Goal: Transaction & Acquisition: Obtain resource

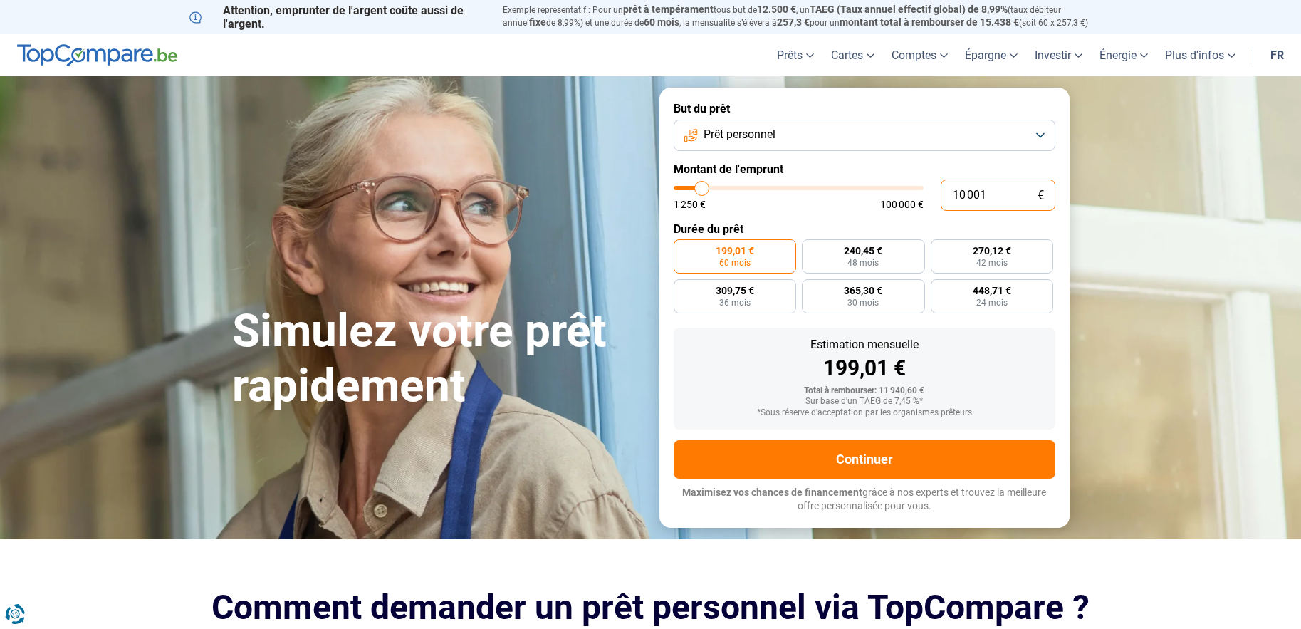
click at [987, 192] on input "10 001" at bounding box center [998, 194] width 115 height 31
type input "9 500"
type input "9500"
type input "9 000"
type input "9000"
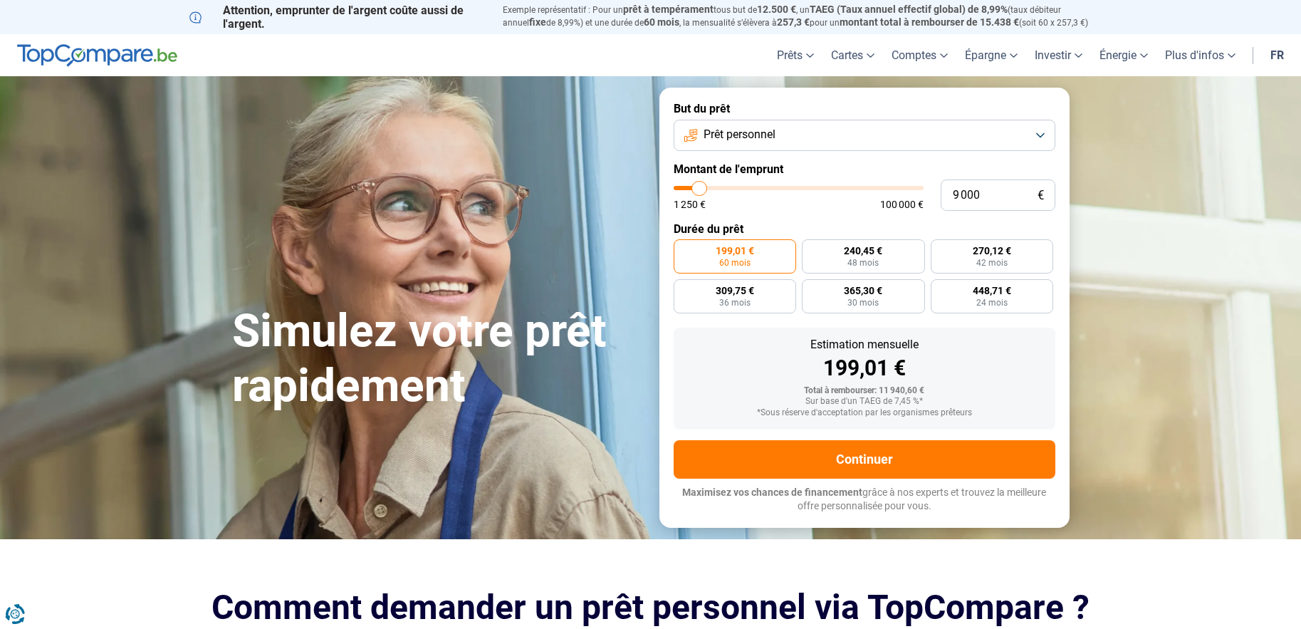
type input "8 750"
type input "8750"
type input "8 500"
type input "8500"
type input "8 250"
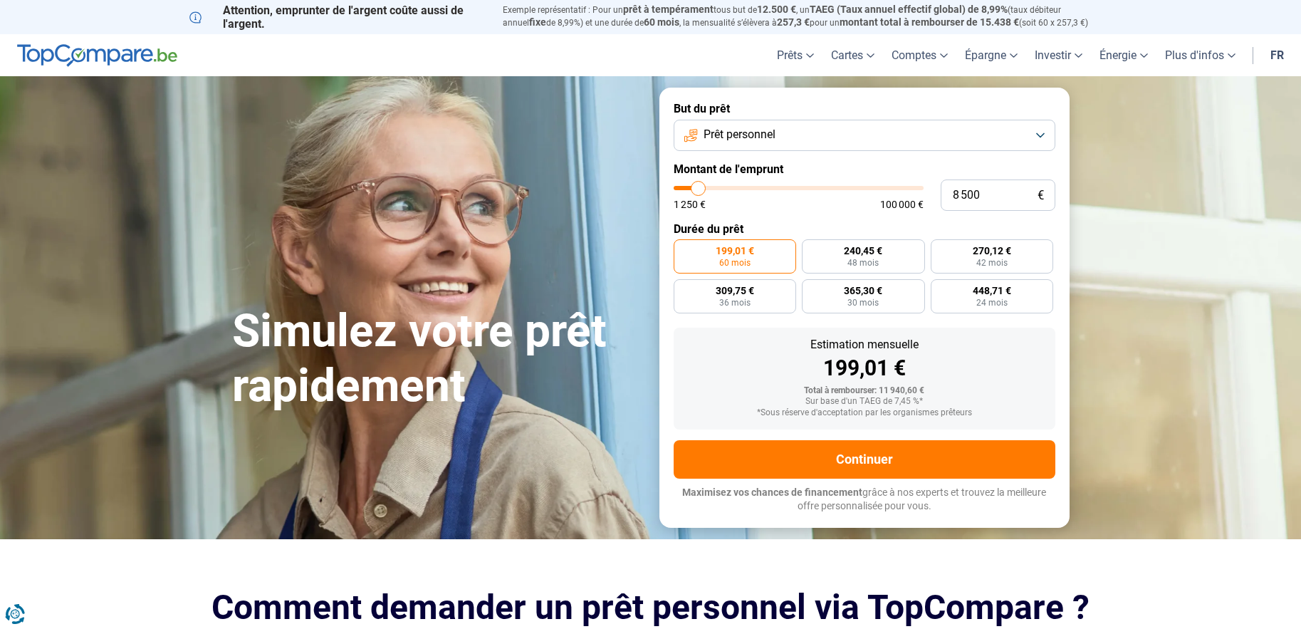
type input "8250"
type input "8 000"
type input "8000"
click at [697, 190] on input "range" at bounding box center [799, 188] width 250 height 4
radio input "true"
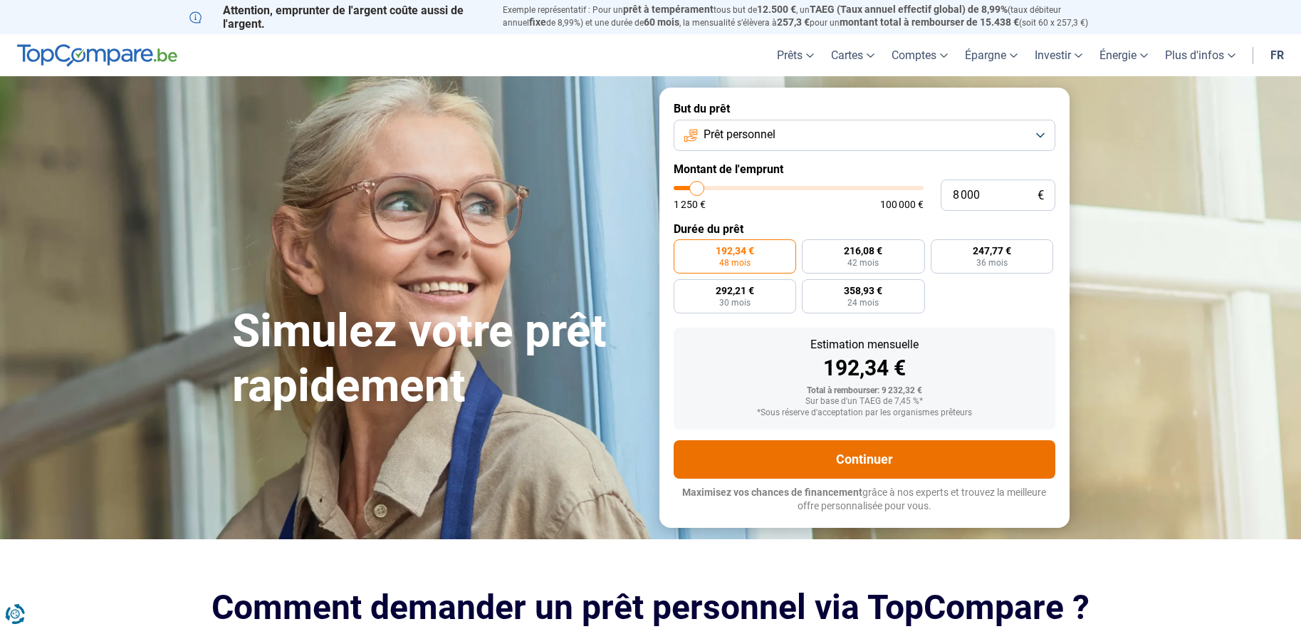
click at [890, 457] on button "Continuer" at bounding box center [865, 459] width 382 height 38
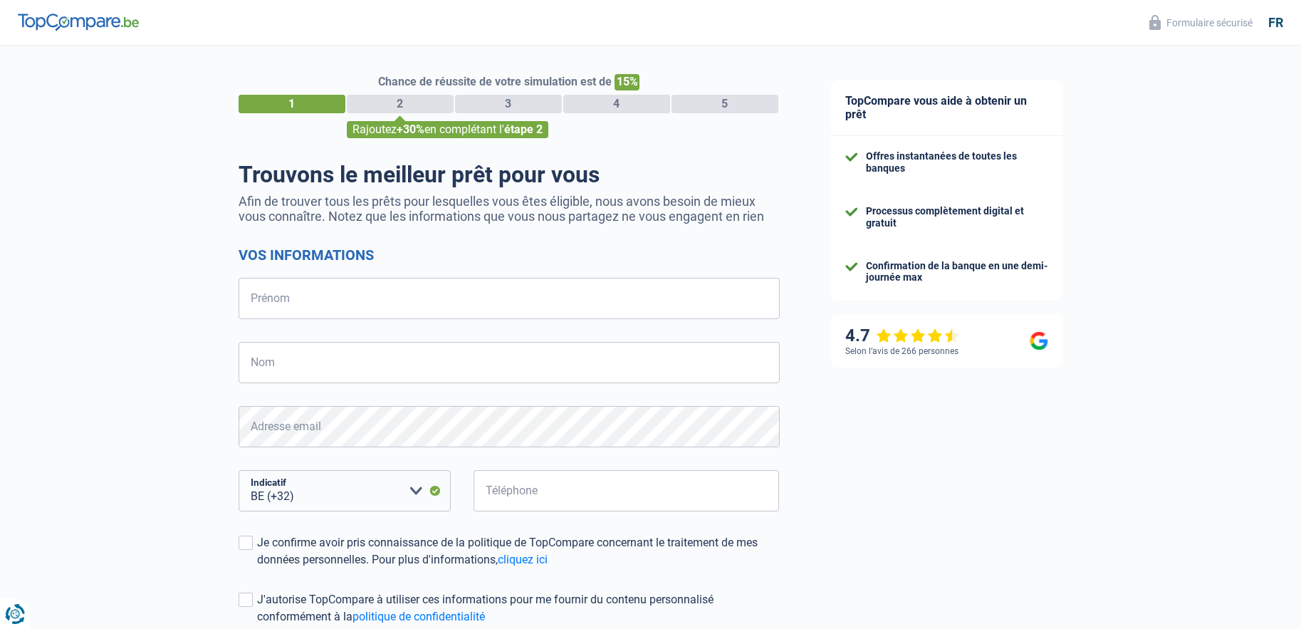
select select "32"
click at [440, 291] on input "Prénom" at bounding box center [509, 298] width 541 height 41
type input "Luigi"
type input "Zuffanti"
type input "478577249"
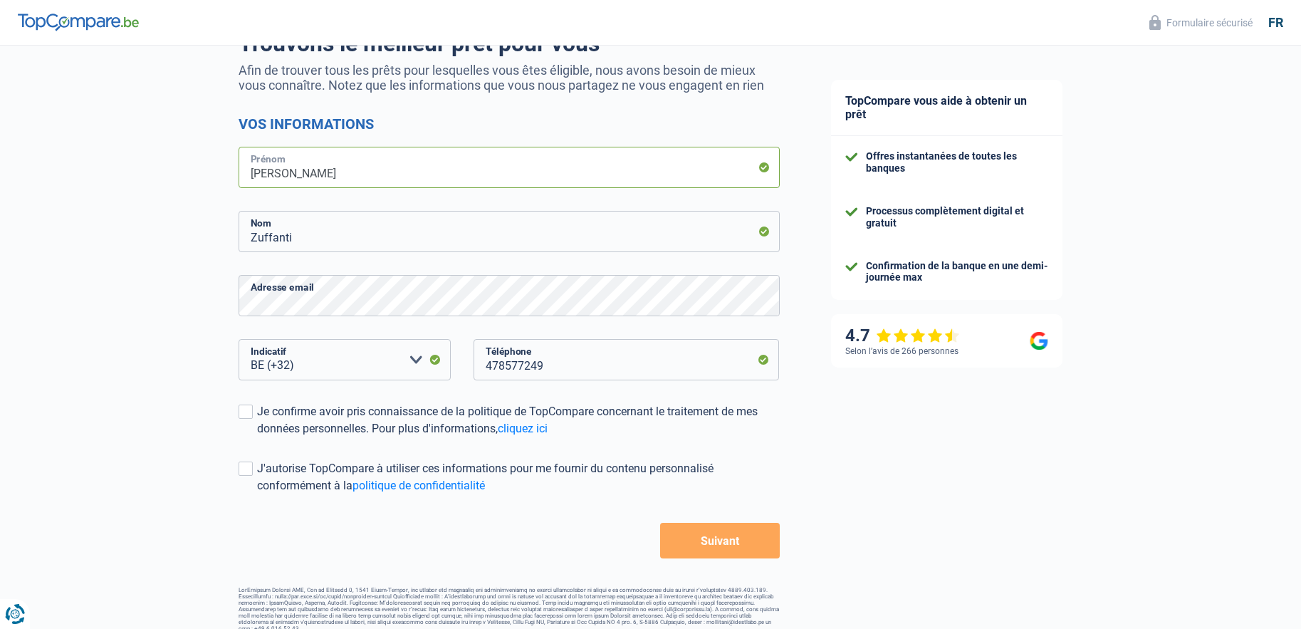
scroll to position [142, 0]
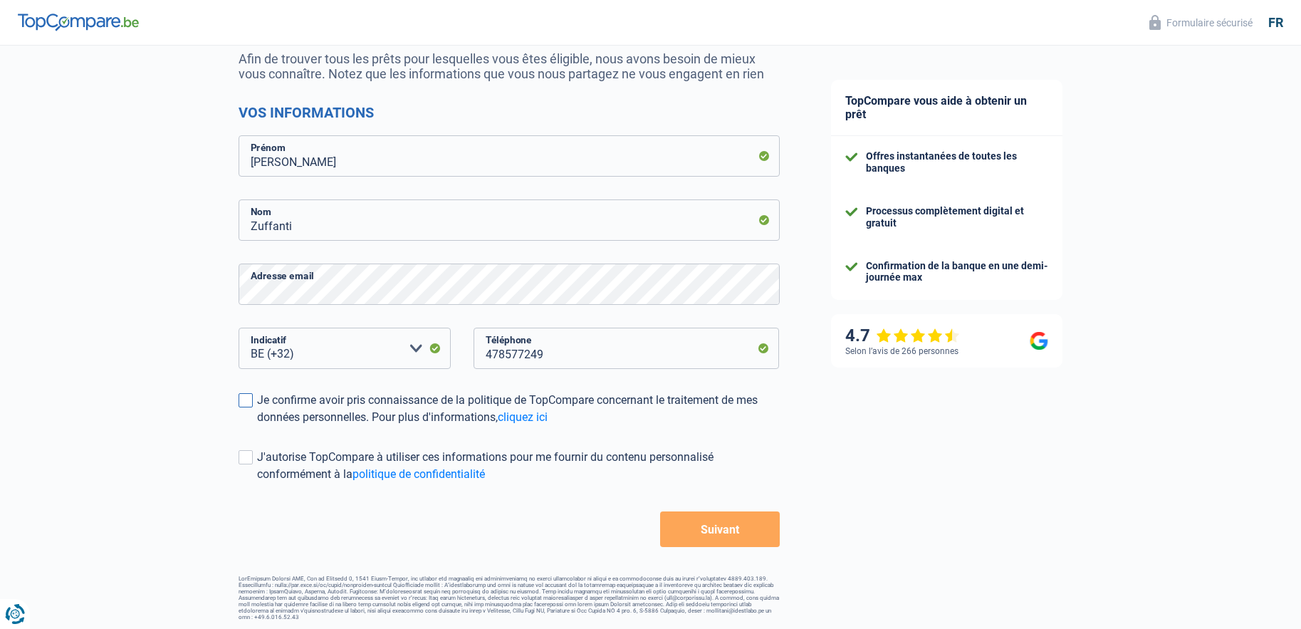
click at [251, 405] on span at bounding box center [246, 400] width 14 height 14
click at [257, 426] on input "Je confirme avoir pris connaissance de la politique de TopCompare concernant le…" at bounding box center [257, 426] width 0 height 0
click at [244, 452] on span at bounding box center [246, 457] width 14 height 14
click at [257, 483] on input "J'autorise TopCompare à utiliser ces informations pour me fournir du contenu pe…" at bounding box center [257, 483] width 0 height 0
click at [689, 529] on button "Suivant" at bounding box center [719, 529] width 119 height 36
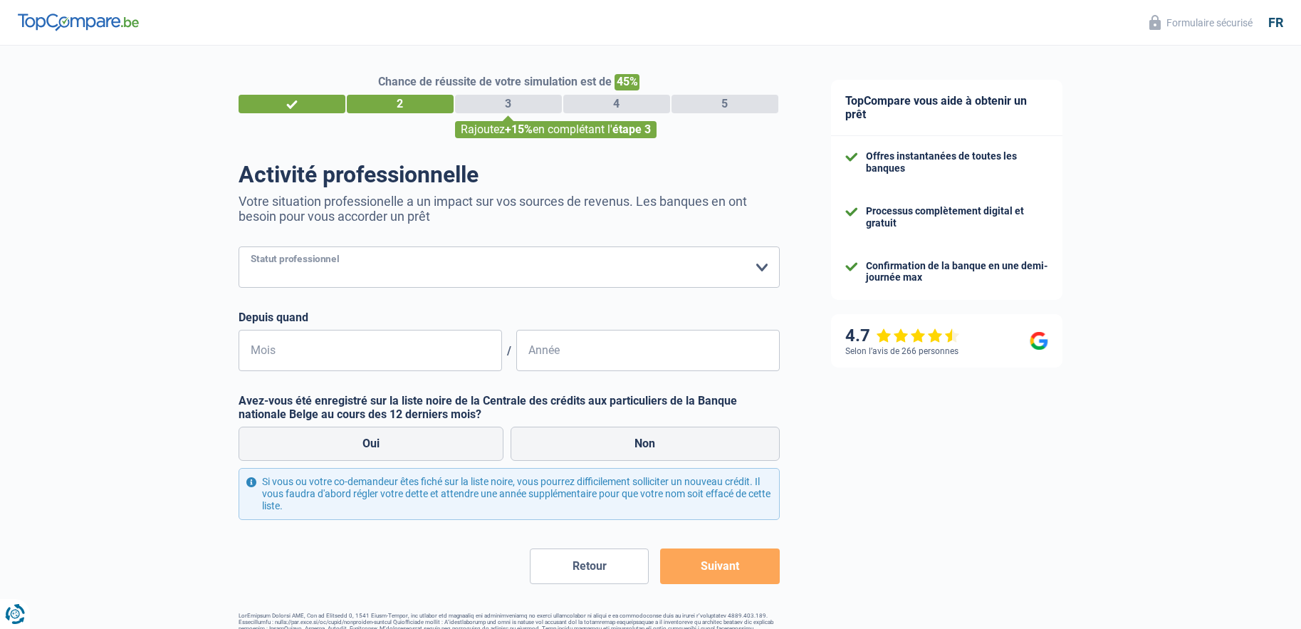
click at [353, 266] on select "Ouvrier Employé privé Employé public Invalide Indépendant Pensionné Chômeur Mut…" at bounding box center [509, 266] width 541 height 41
select select "invalid"
click at [239, 248] on select "Ouvrier Employé privé Employé public Invalide Indépendant Pensionné Chômeur Mut…" at bounding box center [509, 266] width 541 height 41
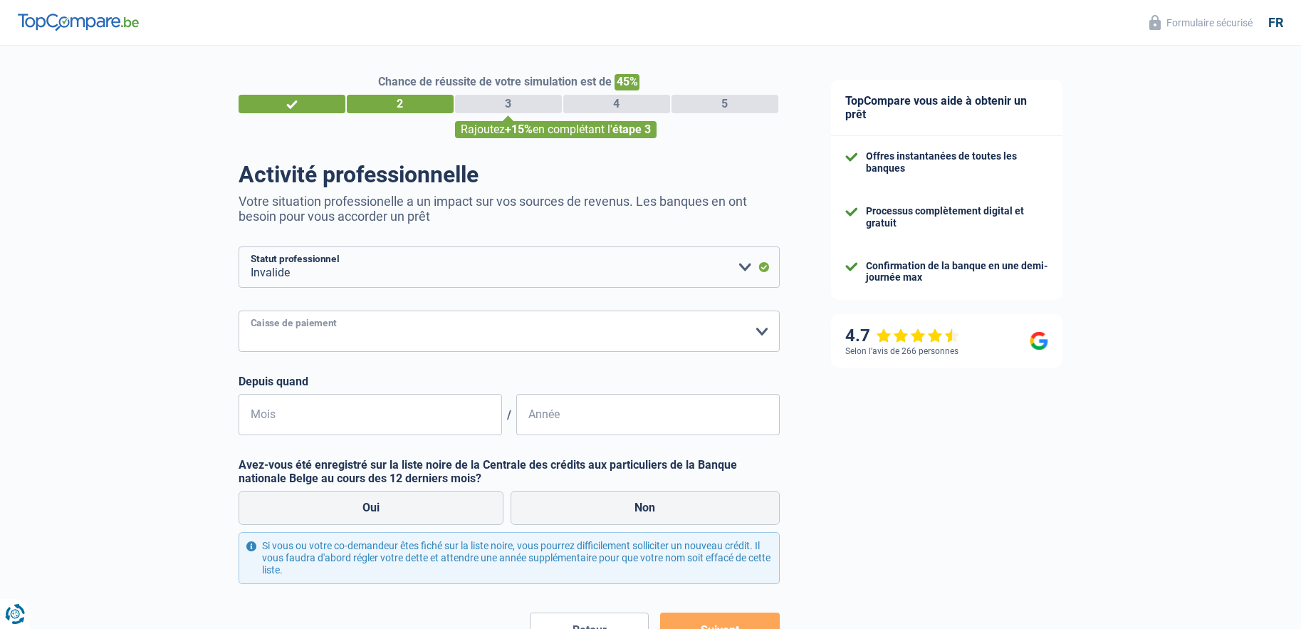
click at [336, 338] on select "Mutualité Chrétienne Mutualité Socialiste (Solidaris) SPF Sécurité Sociale Unio…" at bounding box center [509, 331] width 541 height 41
select select "solidaris"
click at [239, 312] on select "Mutualité Chrétienne Mutualité Socialiste (Solidaris) SPF Sécurité Sociale Unio…" at bounding box center [509, 331] width 541 height 41
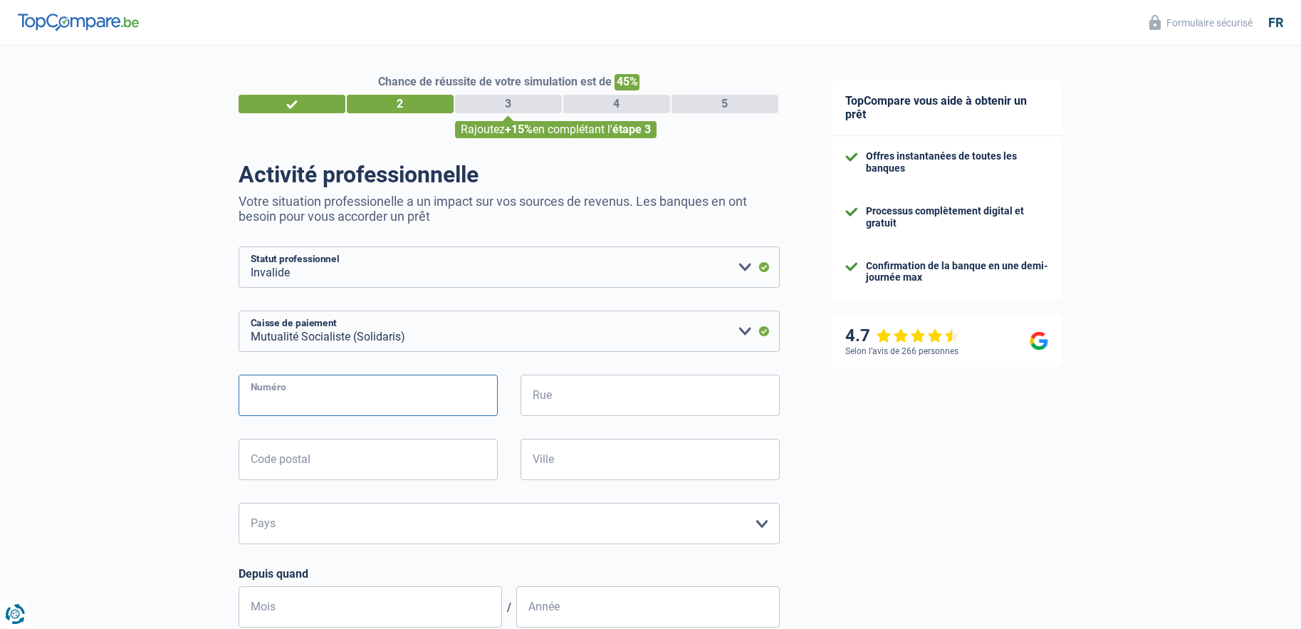
click at [351, 400] on input "Numéro" at bounding box center [368, 395] width 259 height 41
type input "1"
click at [576, 390] on input "Rue" at bounding box center [650, 395] width 259 height 41
type input "avenue des allies"
click at [339, 479] on input "Code postal" at bounding box center [368, 459] width 259 height 41
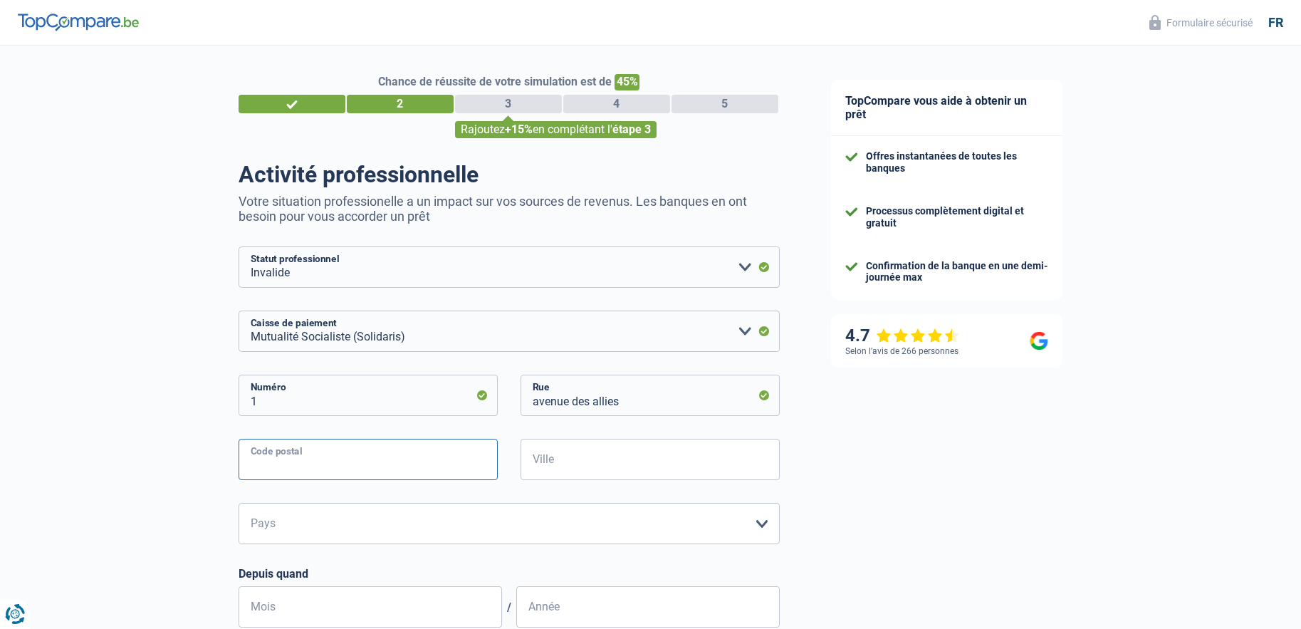
type input "6000"
type input "Charleroi"
click at [345, 538] on select "Belgique Luxembourg Veuillez sélectionner une option" at bounding box center [509, 523] width 541 height 41
select select "BE"
click at [239, 504] on select "Belgique Luxembourg Veuillez sélectionner une option" at bounding box center [509, 523] width 541 height 41
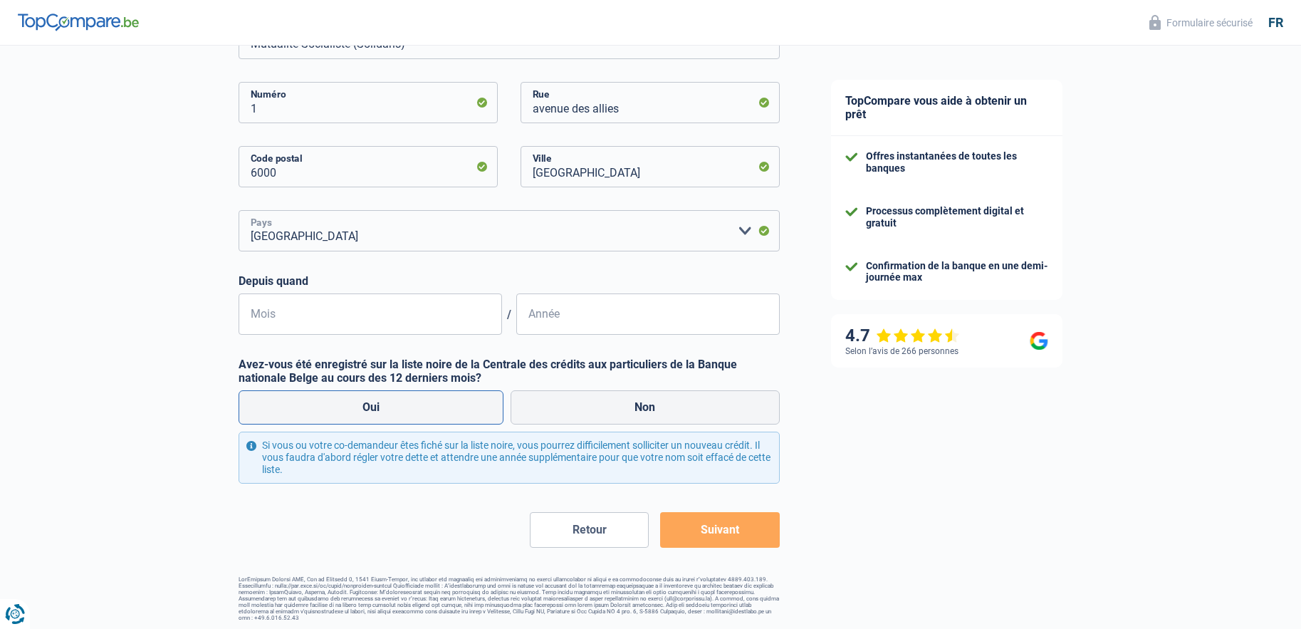
scroll to position [296, 0]
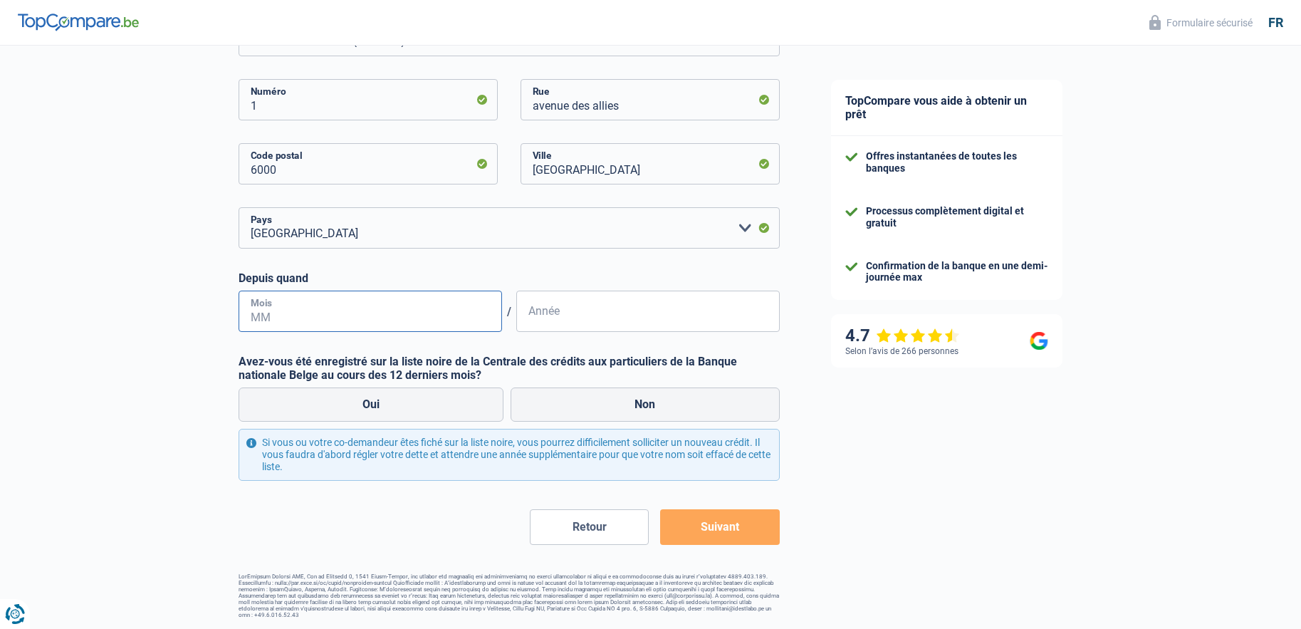
click at [323, 318] on input "Mois" at bounding box center [371, 311] width 264 height 41
type input "11"
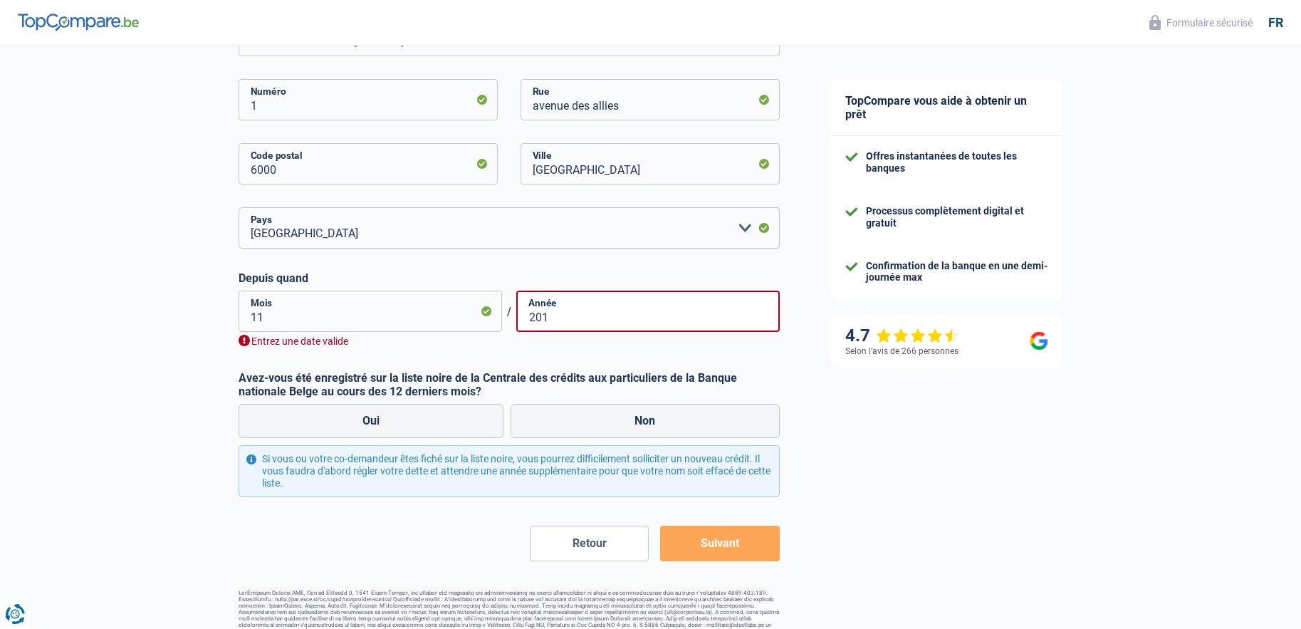
type input "2014"
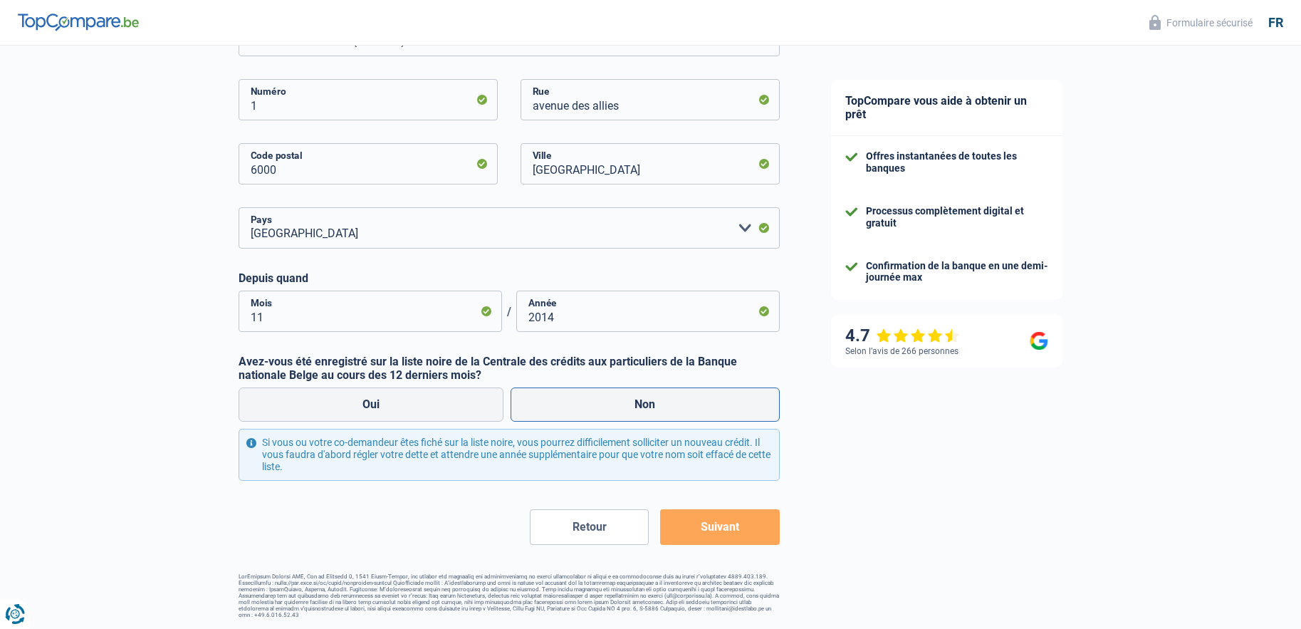
click at [645, 408] on label "Non" at bounding box center [645, 404] width 269 height 34
click at [645, 408] on input "Non" at bounding box center [645, 404] width 269 height 34
radio input "true"
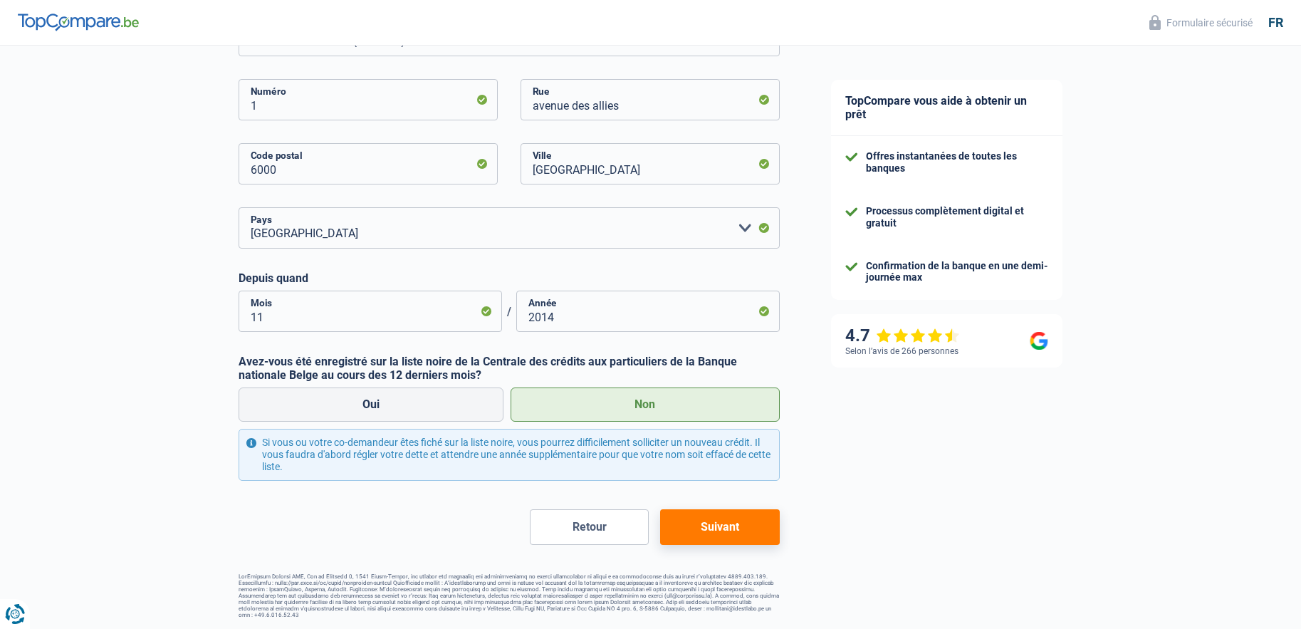
click at [724, 529] on button "Suivant" at bounding box center [719, 527] width 119 height 36
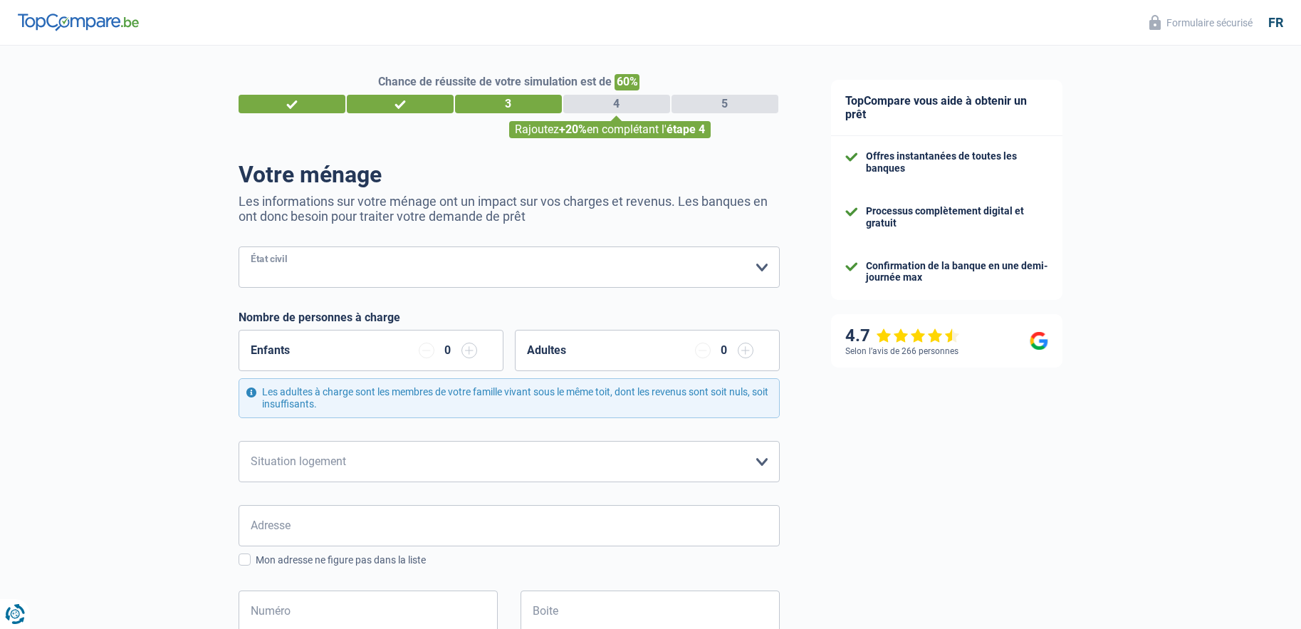
click at [425, 273] on select "Célibataire Marié(e) Cohabitant(e) légal(e) Divorcé(e) Veuf(ve) Séparé (de fait…" at bounding box center [509, 266] width 541 height 41
select select "single"
click at [239, 248] on select "Célibataire Marié(e) Cohabitant(e) légal(e) Divorcé(e) Veuf(ve) Séparé (de fait…" at bounding box center [509, 266] width 541 height 41
click at [477, 352] on div "Enfants 0" at bounding box center [371, 350] width 265 height 41
click at [469, 353] on input "button" at bounding box center [470, 351] width 16 height 16
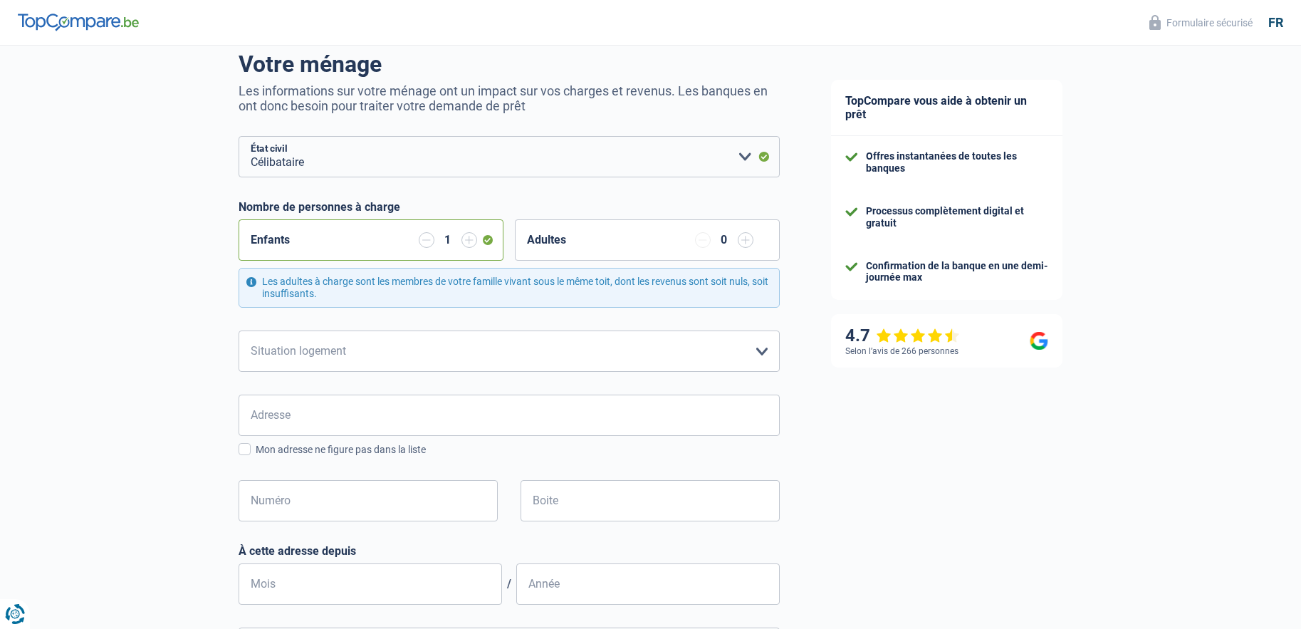
scroll to position [285, 0]
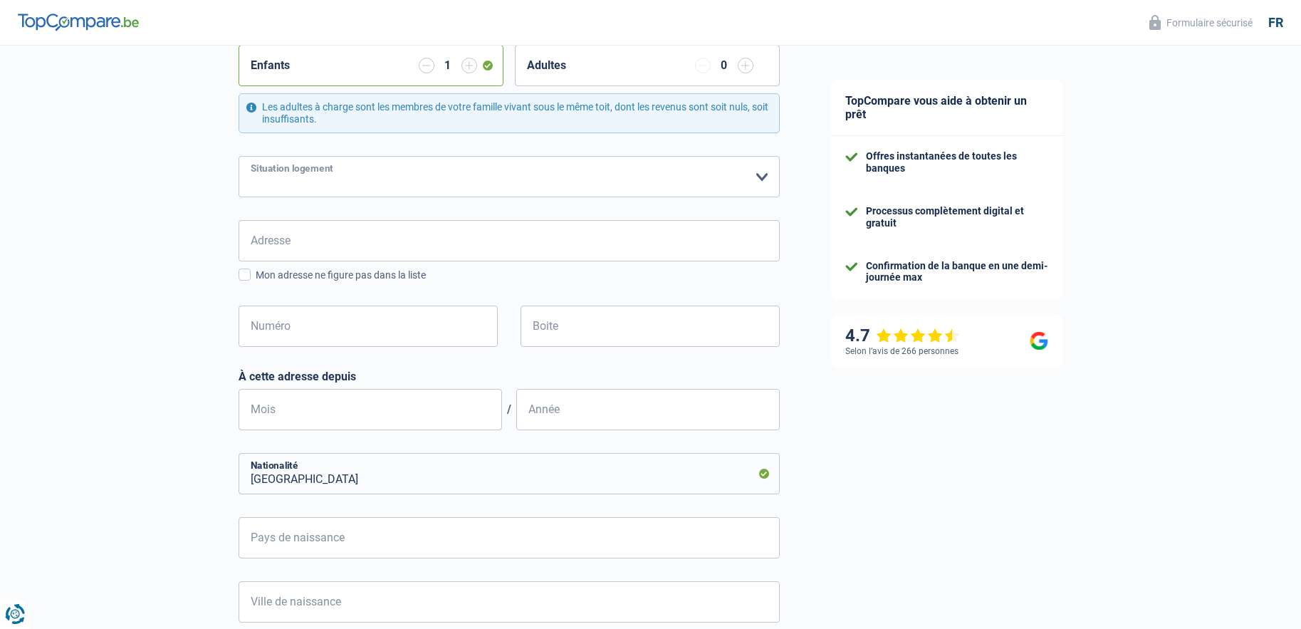
click at [355, 175] on select "Locataire Propriétaire avec prêt hypothécaire Propriétaire sans prêt hypothécai…" at bounding box center [509, 176] width 541 height 41
select select "rents"
click at [239, 157] on select "Locataire Propriétaire avec prêt hypothécaire Propriétaire sans prêt hypothécai…" at bounding box center [509, 176] width 541 height 41
click at [327, 251] on input "Adresse" at bounding box center [509, 240] width 541 height 41
type input "Rue des Sports 43"
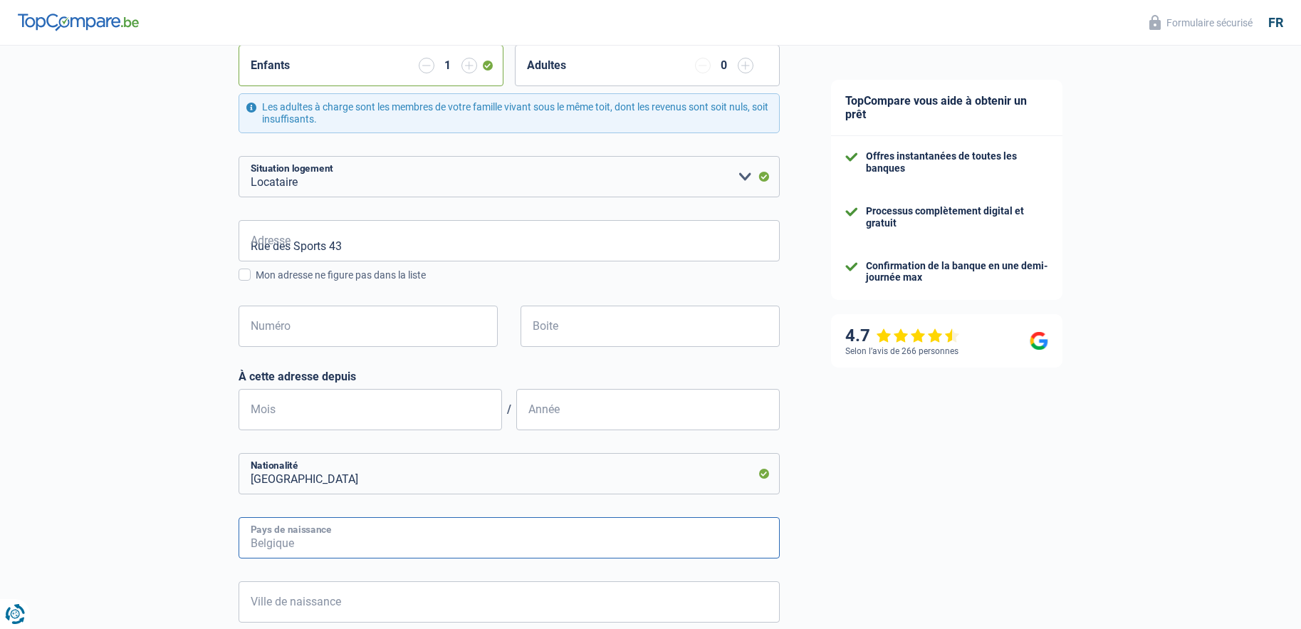
type input "Belgique"
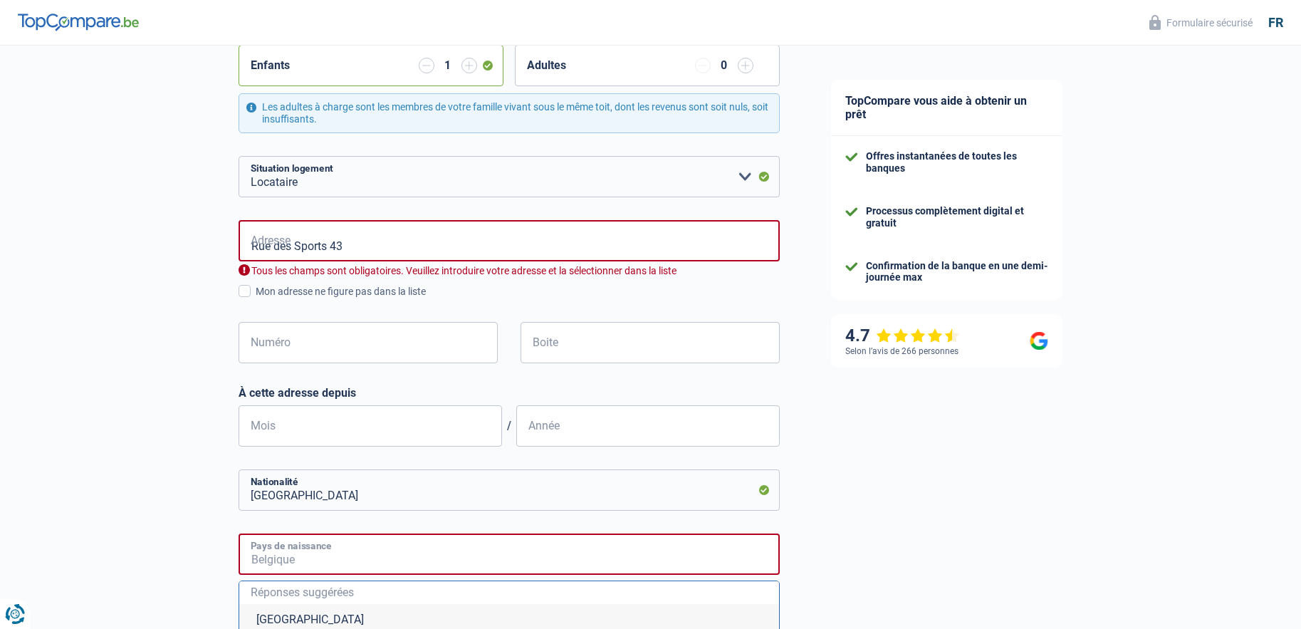
type input "Belgique"
click at [397, 242] on input "Rue des Sports 43" at bounding box center [509, 240] width 541 height 41
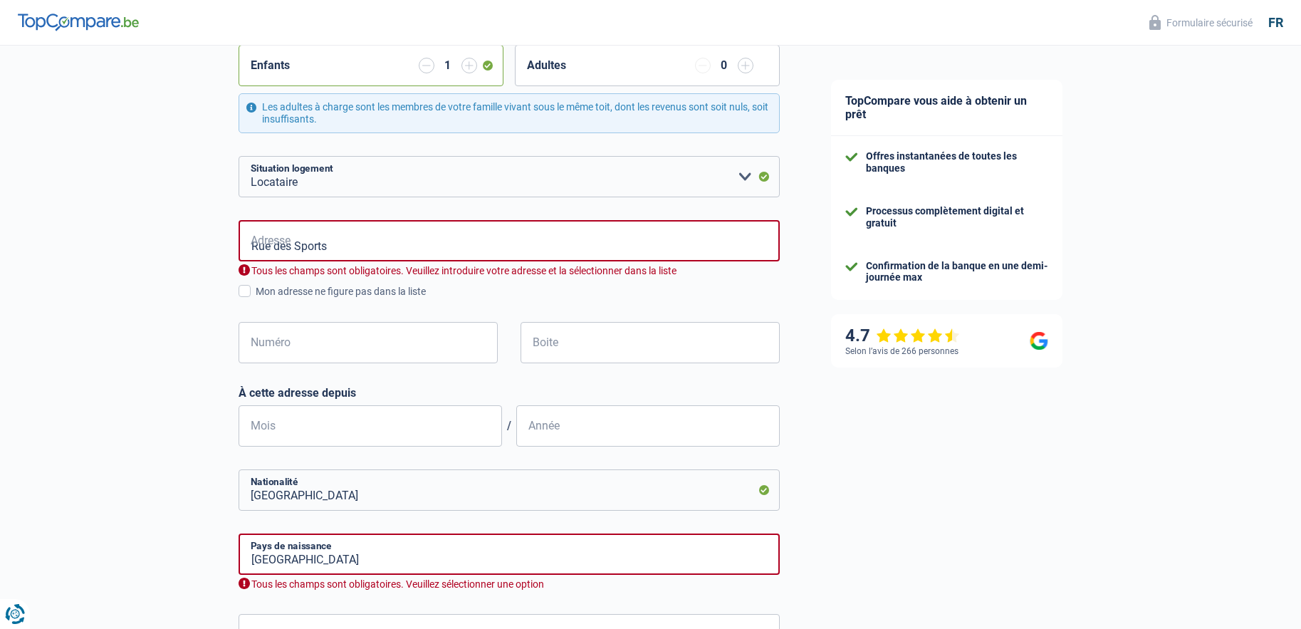
click at [102, 315] on div "Chance de réussite de votre simulation est de 60% 1 2 3 4 5 Rajoutez +20% en co…" at bounding box center [403, 309] width 806 height 1108
click at [343, 341] on input "Numéro" at bounding box center [368, 342] width 259 height 41
click at [343, 251] on input "Rue des Sports" at bounding box center [509, 240] width 541 height 41
type input "Rue des Sports, 6000, Charleroi, BE"
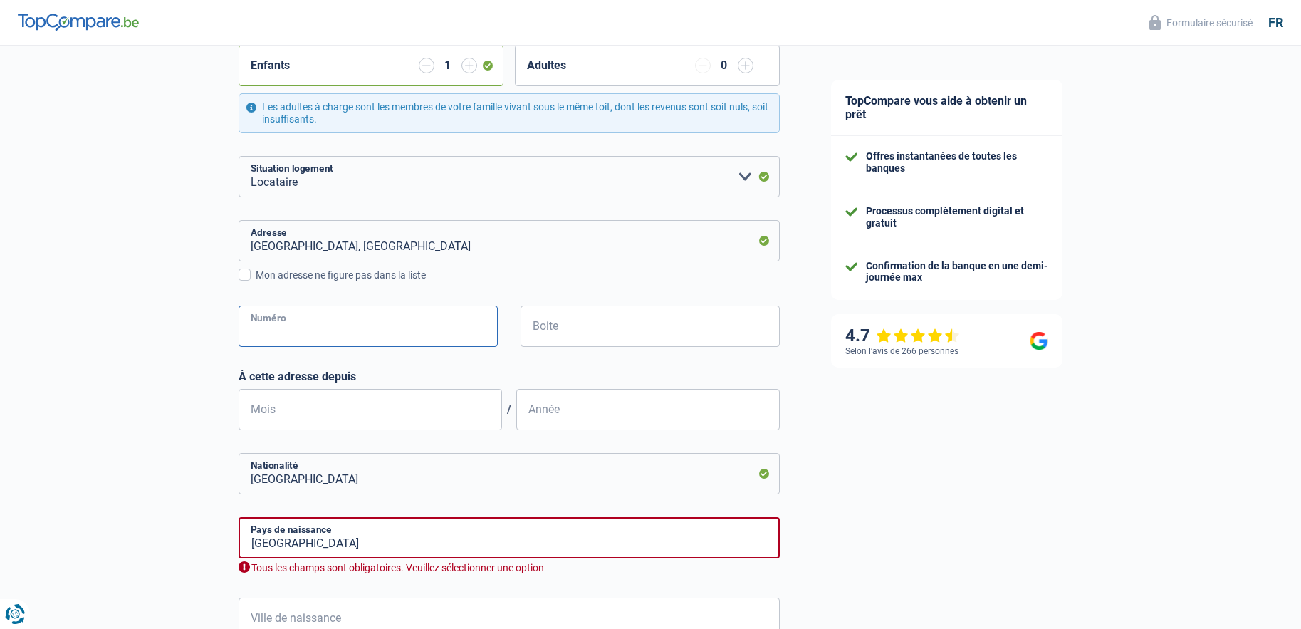
click at [353, 326] on input "Numéro" at bounding box center [368, 326] width 259 height 41
type input "43"
type input "Charleroi"
click at [598, 330] on input "Boite" at bounding box center [650, 326] width 259 height 41
type input "32"
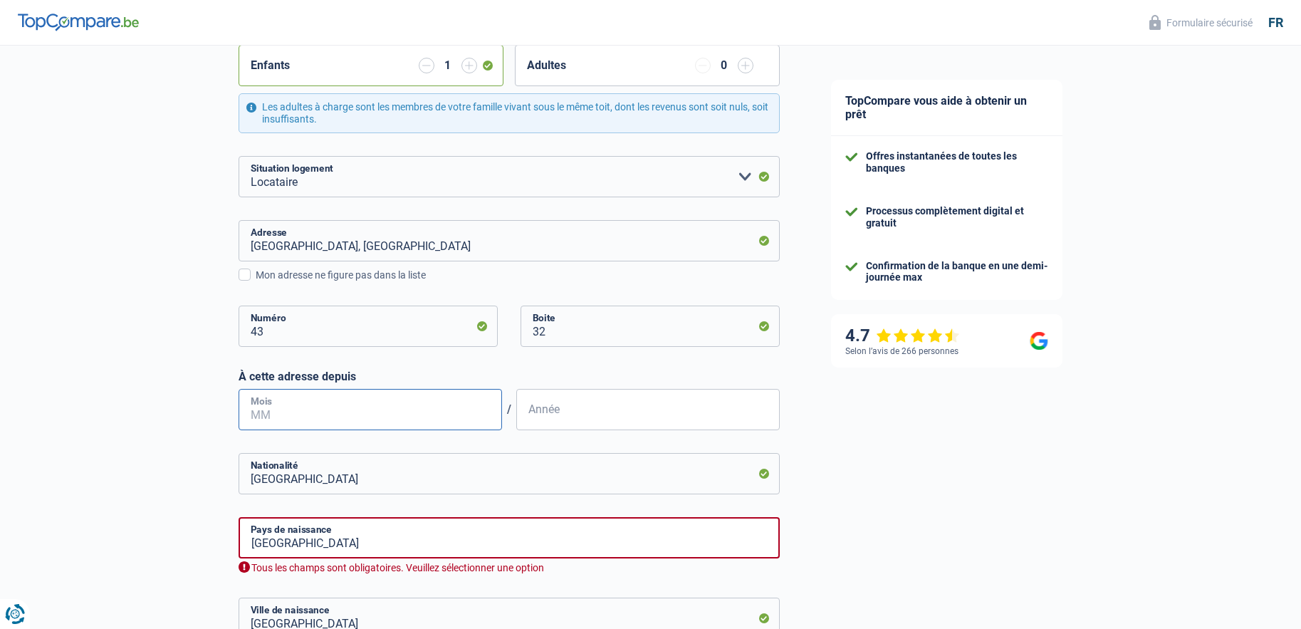
click at [326, 415] on input "Mois" at bounding box center [371, 409] width 264 height 41
type input "11"
click at [601, 403] on input "Année" at bounding box center [648, 409] width 264 height 41
click at [586, 412] on input "2016" at bounding box center [648, 409] width 264 height 41
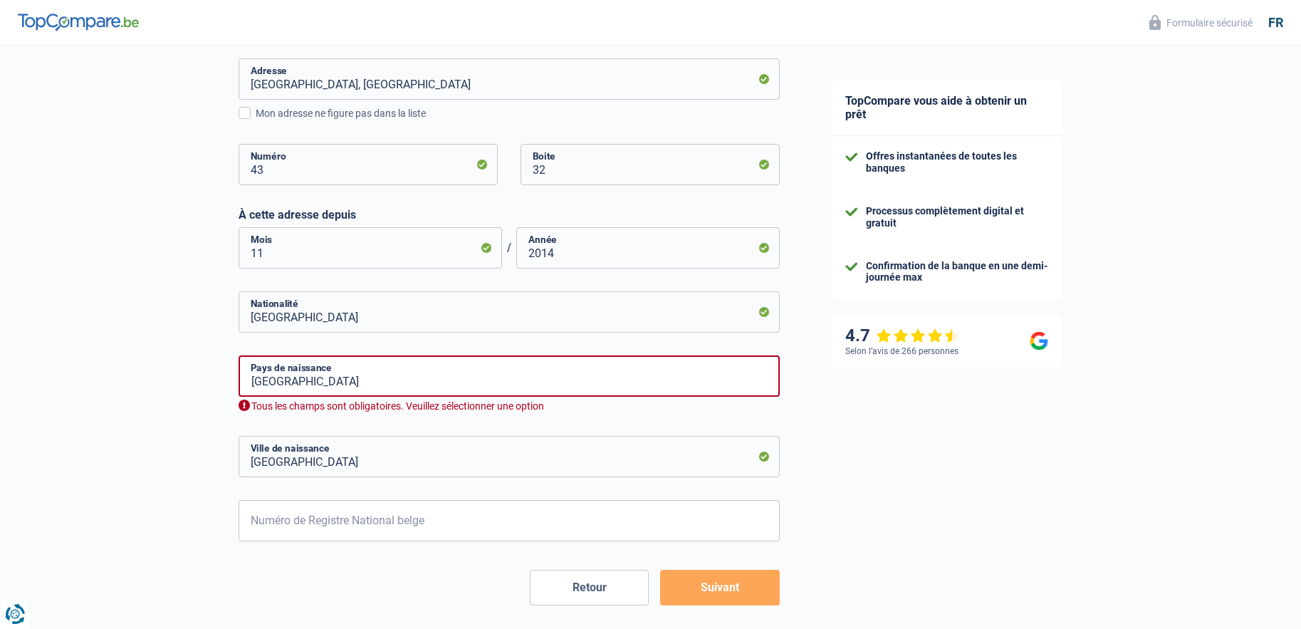
scroll to position [499, 0]
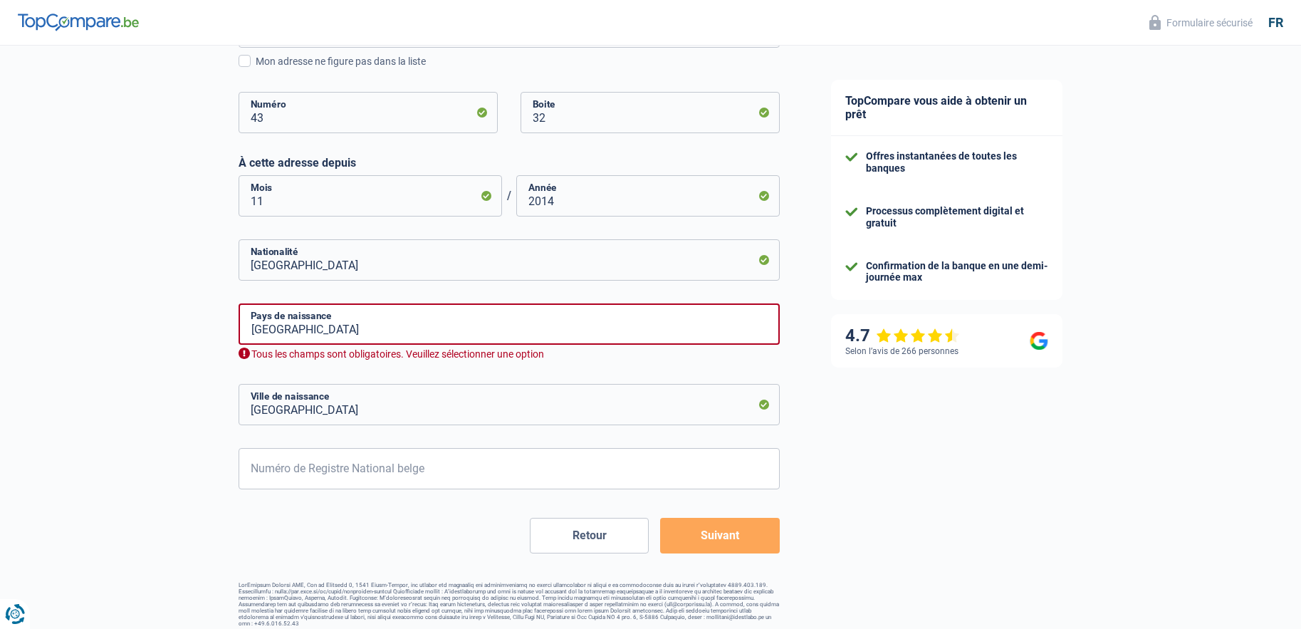
type input "2014"
click at [326, 330] on input "Belgique" at bounding box center [509, 323] width 541 height 41
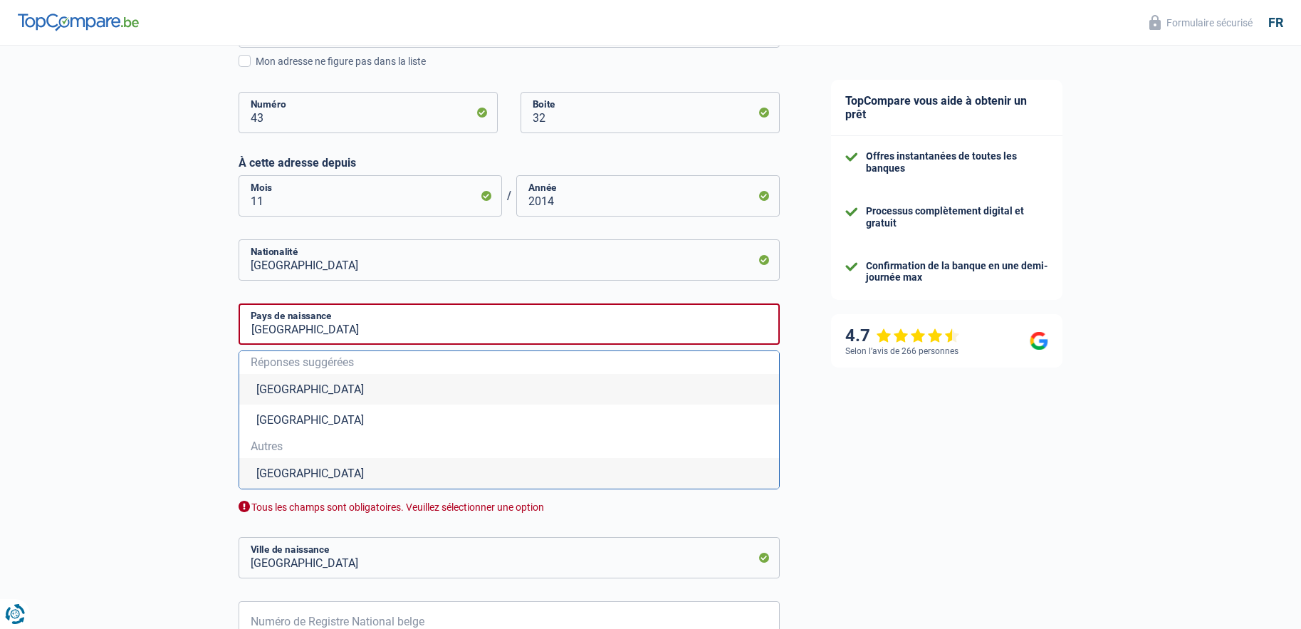
click at [125, 379] on div "Chance de réussite de votre simulation est de 60% 1 2 3 4 5 Rajoutez +20% en co…" at bounding box center [403, 163] width 806 height 1244
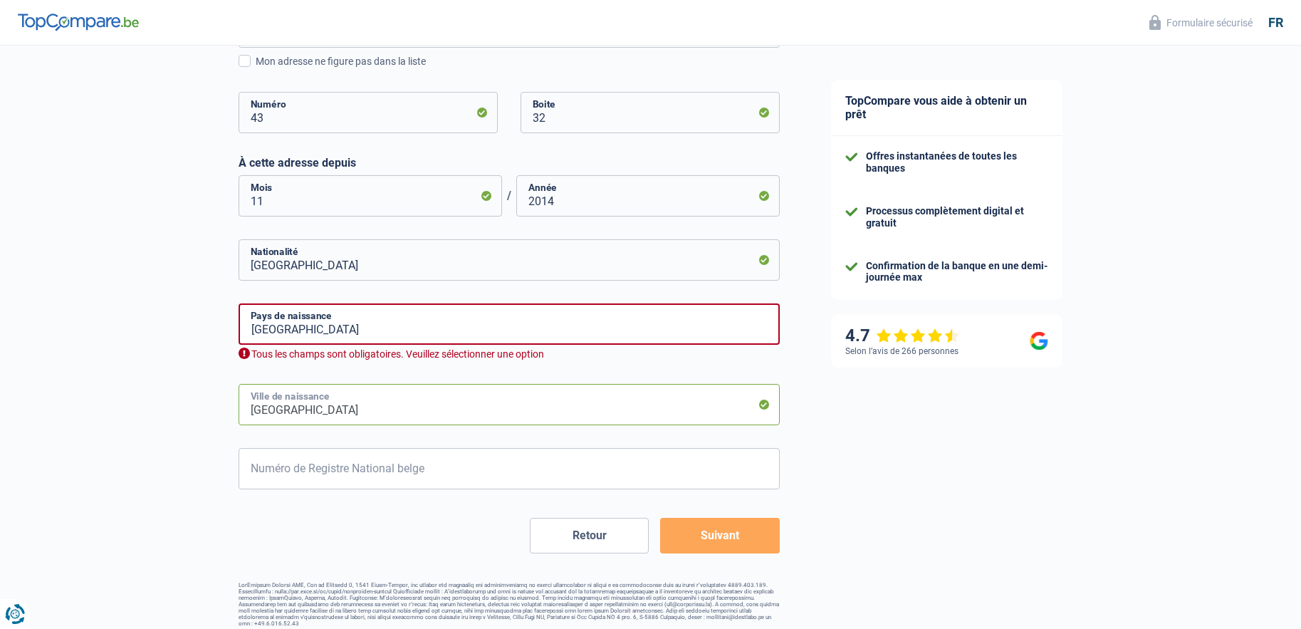
click at [368, 412] on input "Charleroi" at bounding box center [509, 404] width 541 height 41
click at [262, 471] on input "Numéro de Registre National belge" at bounding box center [509, 468] width 541 height 41
type input "75.10.14-161.94"
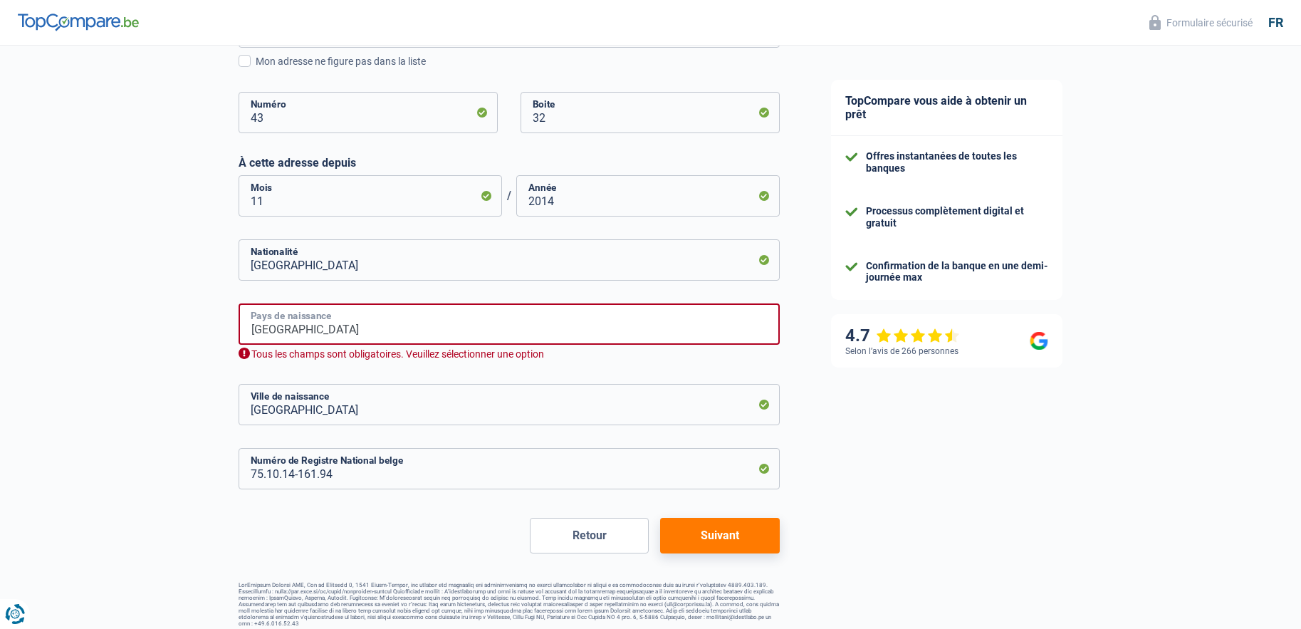
click at [388, 326] on input "Belgique" at bounding box center [509, 323] width 541 height 41
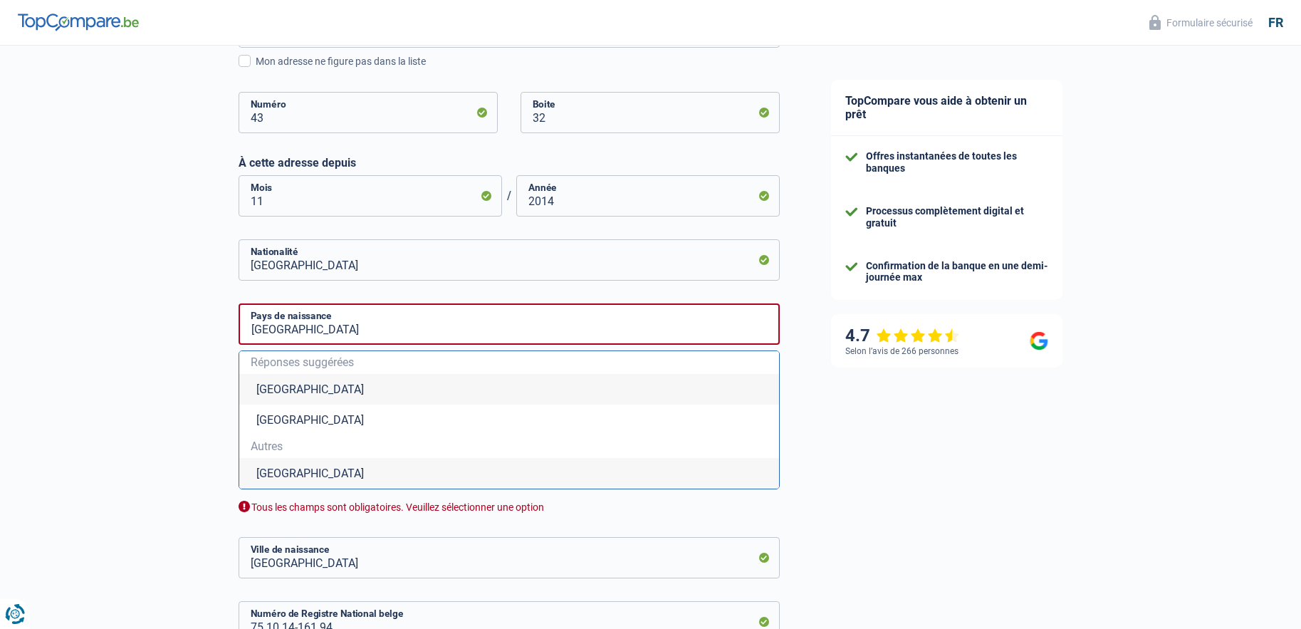
click at [145, 442] on div "Chance de réussite de votre simulation est de 60% 1 2 3 4 5 Rajoutez +20% en co…" at bounding box center [403, 163] width 806 height 1244
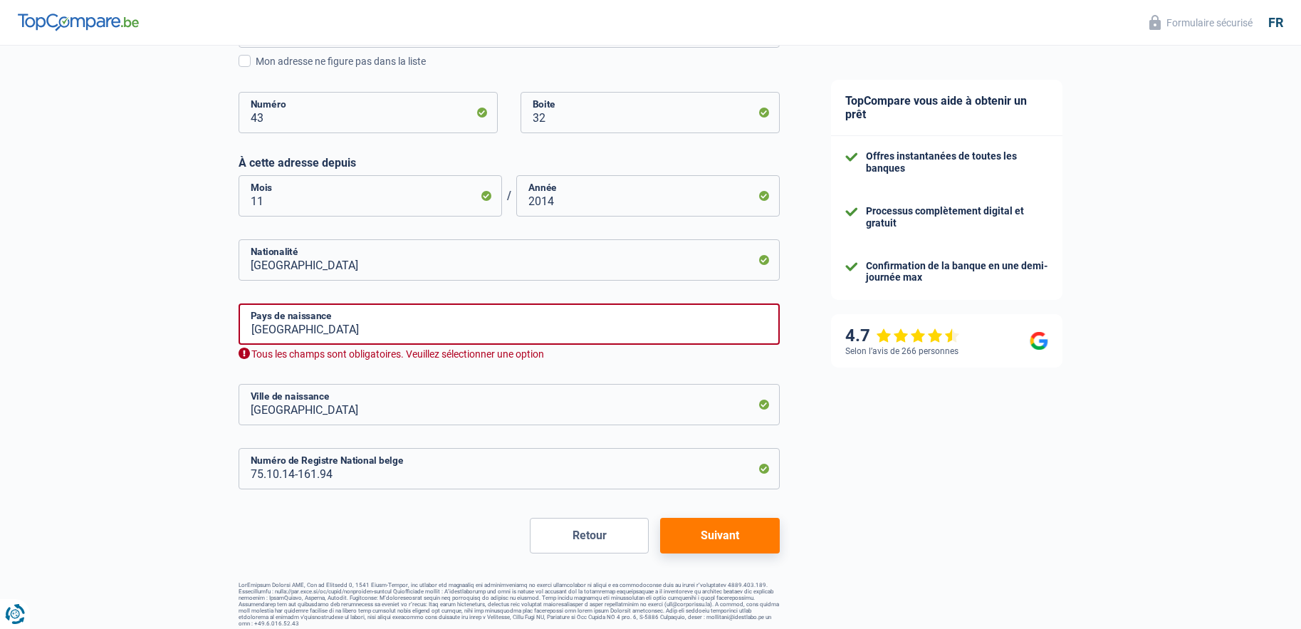
click at [723, 532] on button "Suivant" at bounding box center [719, 536] width 119 height 36
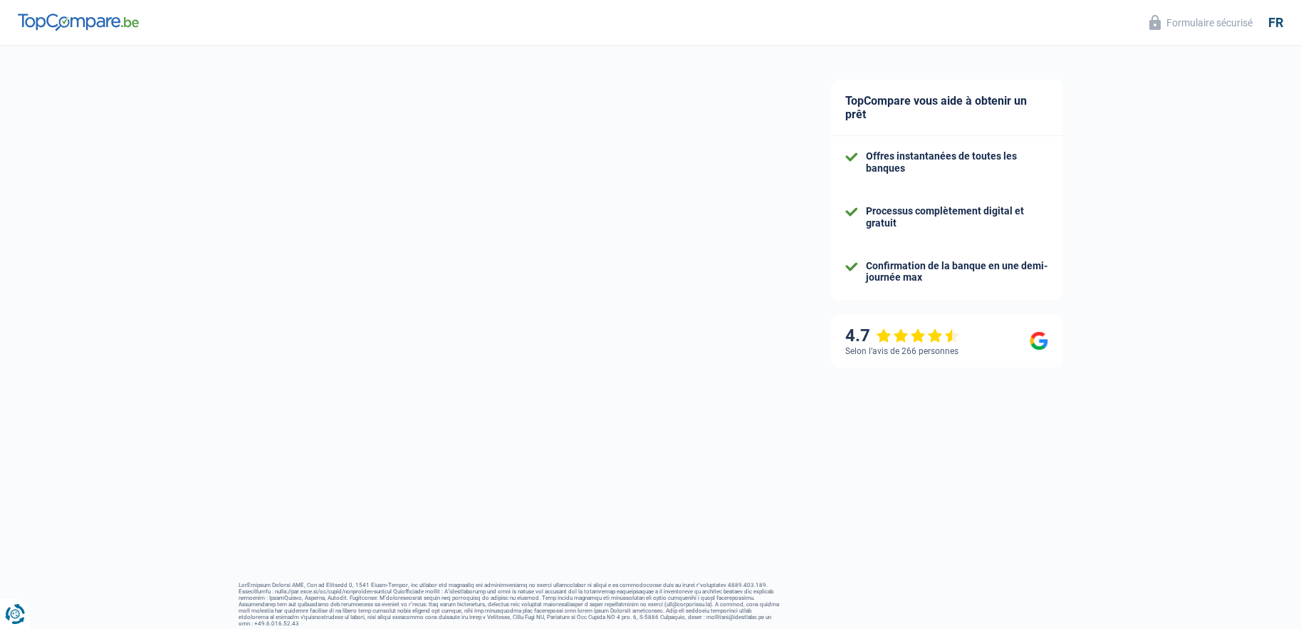
select select "familyAllowances"
select select "disabilityPension"
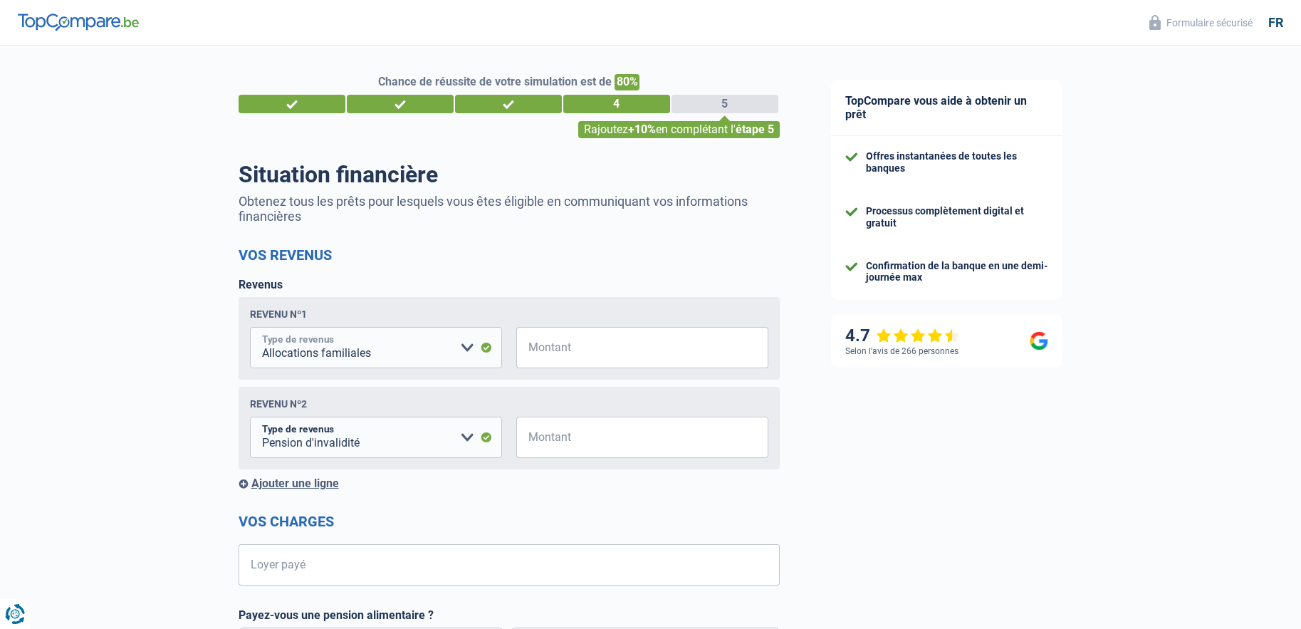
click at [467, 353] on select "Allocation d'handicap Allocations chômage Allocations familiales Chèques repas …" at bounding box center [376, 347] width 252 height 41
select select "mutualityIndemnity"
click at [250, 329] on select "Allocation d'handicap Allocations chômage Allocations familiales Chèques repas …" at bounding box center [376, 347] width 252 height 41
click at [571, 351] on input "Montant" at bounding box center [651, 347] width 234 height 41
type input "2.075"
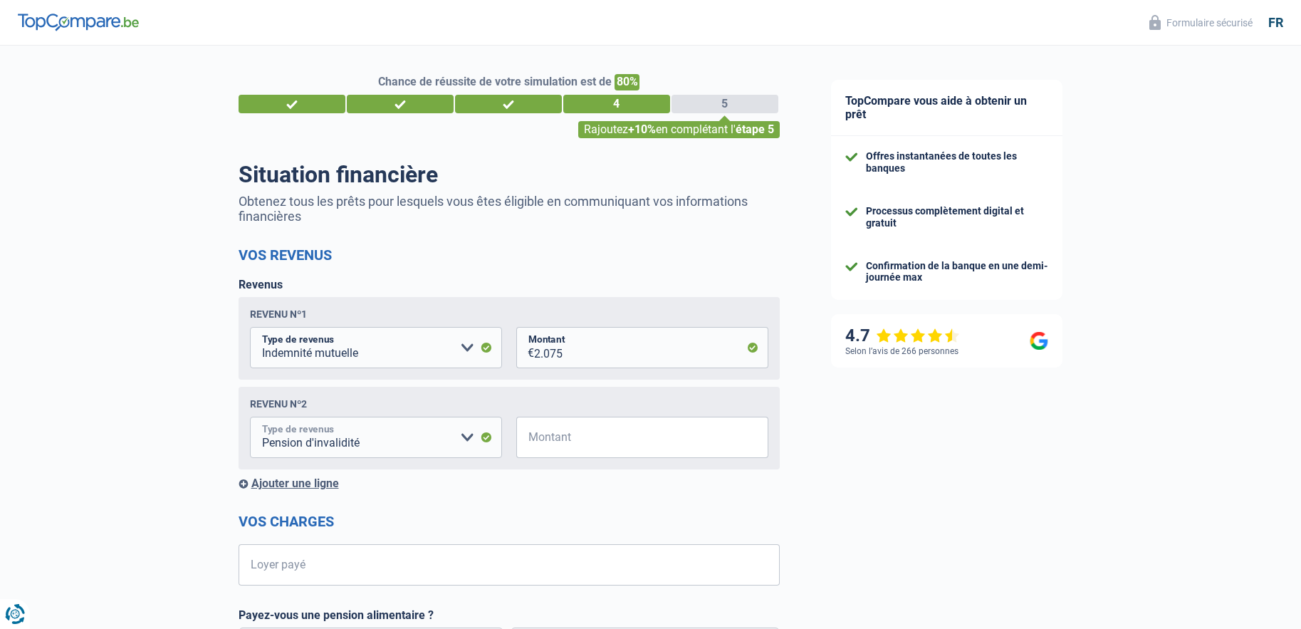
click at [467, 441] on select "Allocation d'handicap Allocations chômage Allocations familiales Chèques repas …" at bounding box center [376, 437] width 252 height 41
click at [378, 437] on select "Allocation d'handicap Allocations chômage Allocations familiales Chèques repas …" at bounding box center [331, 437] width 163 height 41
select select "mutualityIndemnity"
click at [250, 420] on select "Allocation d'handicap Allocations chômage Allocations familiales Chèques repas …" at bounding box center [331, 437] width 163 height 41
click at [562, 433] on input "Montant" at bounding box center [651, 437] width 234 height 41
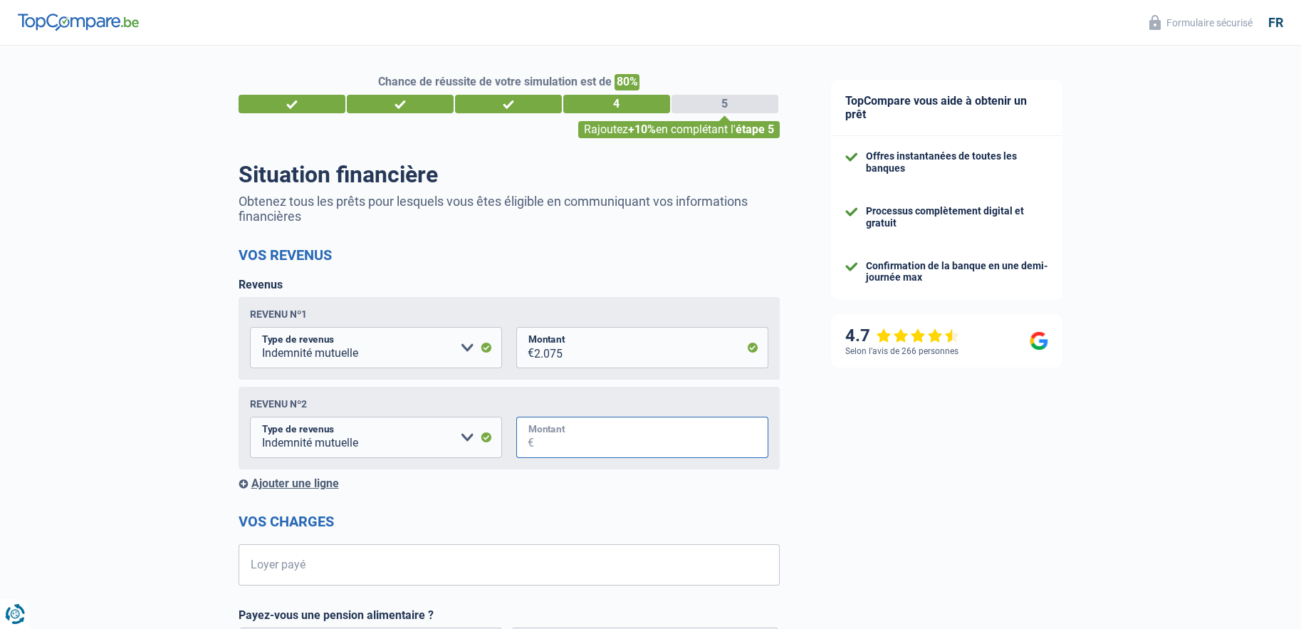
type input "2.075"
click at [125, 338] on div "Chance de réussite de votre simulation est de 80% 1 2 3 4 5 Rajoutez +10% en co…" at bounding box center [403, 575] width 806 height 1071
click at [490, 442] on select "Allocation d'handicap Allocations chômage Allocations familiales Chèques repas …" at bounding box center [376, 437] width 252 height 41
click at [250, 420] on select "Allocation d'handicap Allocations chômage Allocations familiales Chèques repas …" at bounding box center [376, 437] width 252 height 41
click at [98, 374] on div "Chance de réussite de votre simulation est de 80% 1 2 3 4 5 Rajoutez +10% en co…" at bounding box center [403, 575] width 806 height 1071
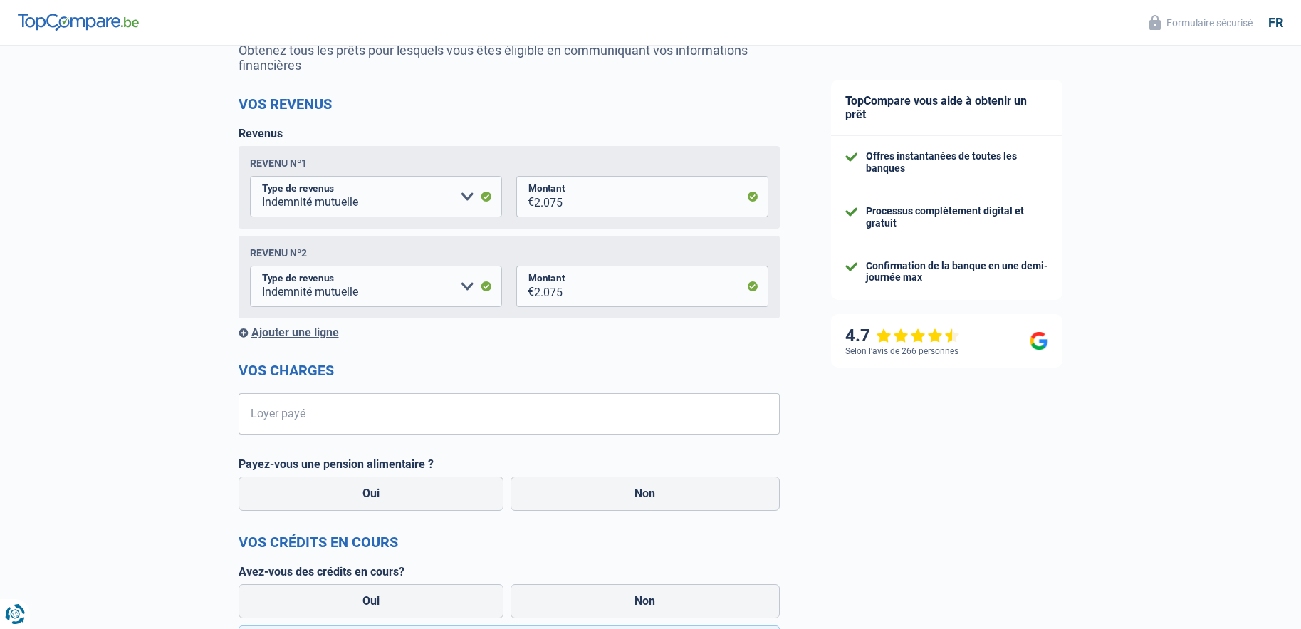
scroll to position [214, 0]
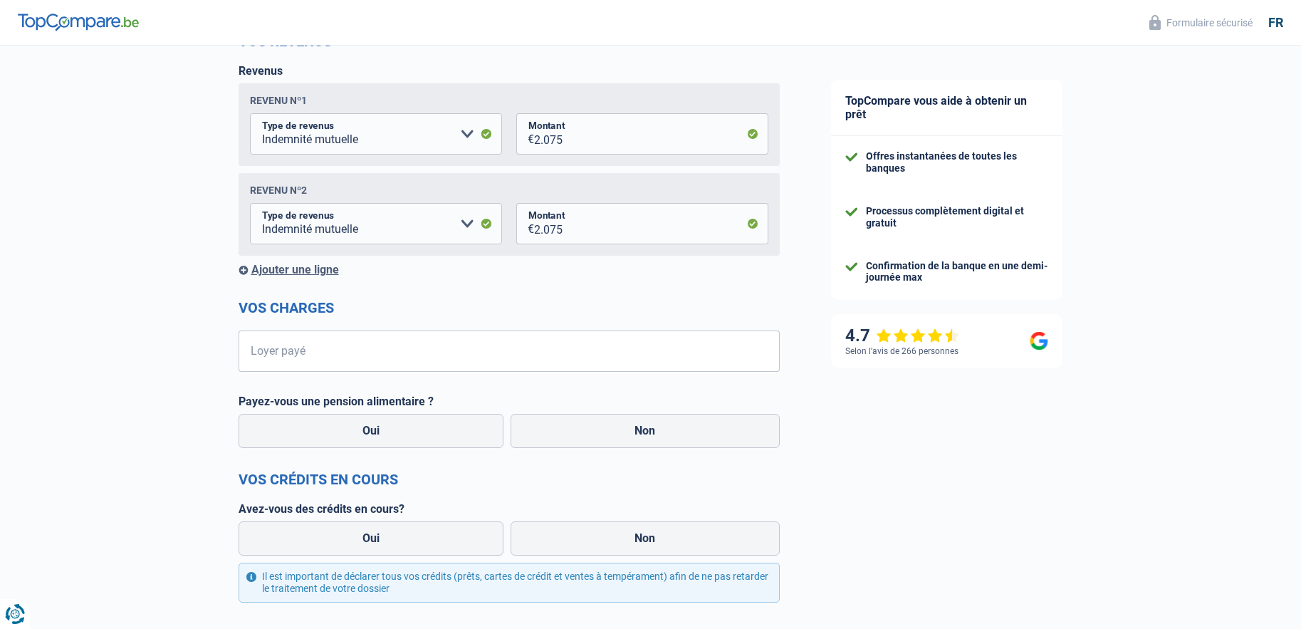
click at [267, 190] on div "Revenu nº2" at bounding box center [278, 189] width 57 height 11
click at [460, 227] on select "Allocation d'handicap Allocations chômage Allocations familiales Chèques repas …" at bounding box center [376, 223] width 252 height 41
select select "familyAllowances"
click at [250, 206] on select "Allocation d'handicap Allocations chômage Allocations familiales Chèques repas …" at bounding box center [376, 223] width 252 height 41
click at [561, 237] on input "2.075" at bounding box center [651, 223] width 234 height 41
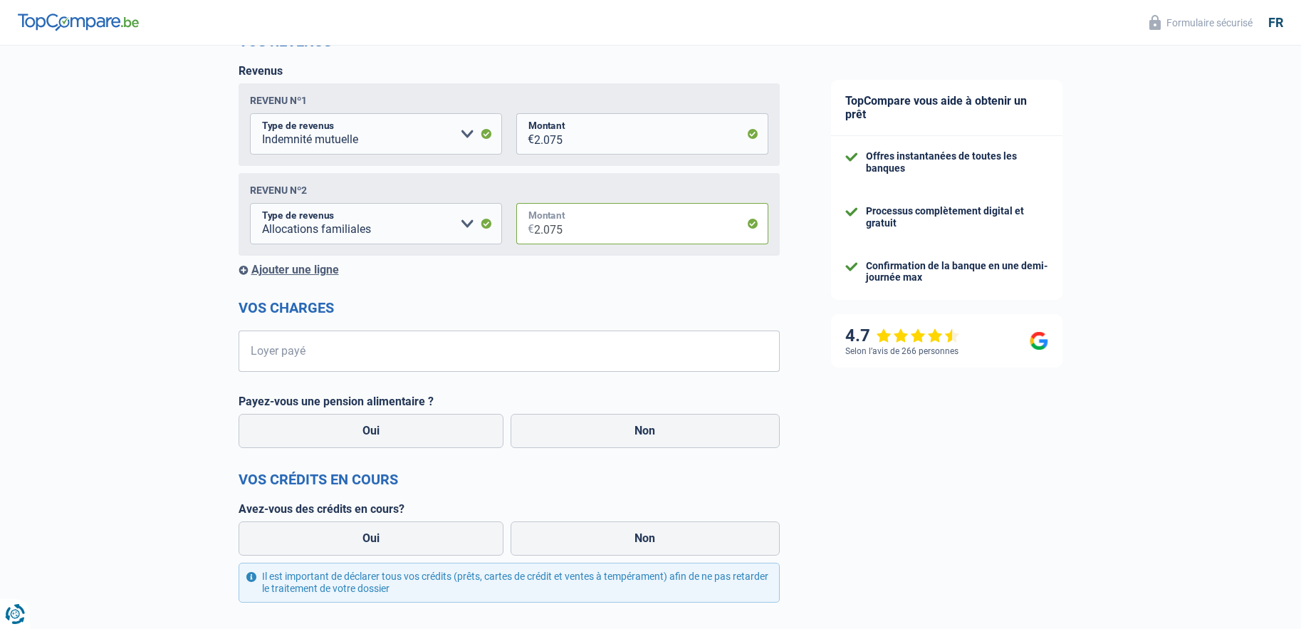
drag, startPoint x: 566, startPoint y: 234, endPoint x: 536, endPoint y: 239, distance: 30.5
click at [536, 239] on input "2.075" at bounding box center [651, 223] width 234 height 41
drag, startPoint x: 570, startPoint y: 235, endPoint x: 536, endPoint y: 233, distance: 34.3
click at [536, 233] on input "2.075" at bounding box center [651, 223] width 234 height 41
click at [568, 282] on form "Vos revenus Revenus Revenu nº1 Allocation d'handicap Allocations chômage Alloca…" at bounding box center [509, 426] width 541 height 786
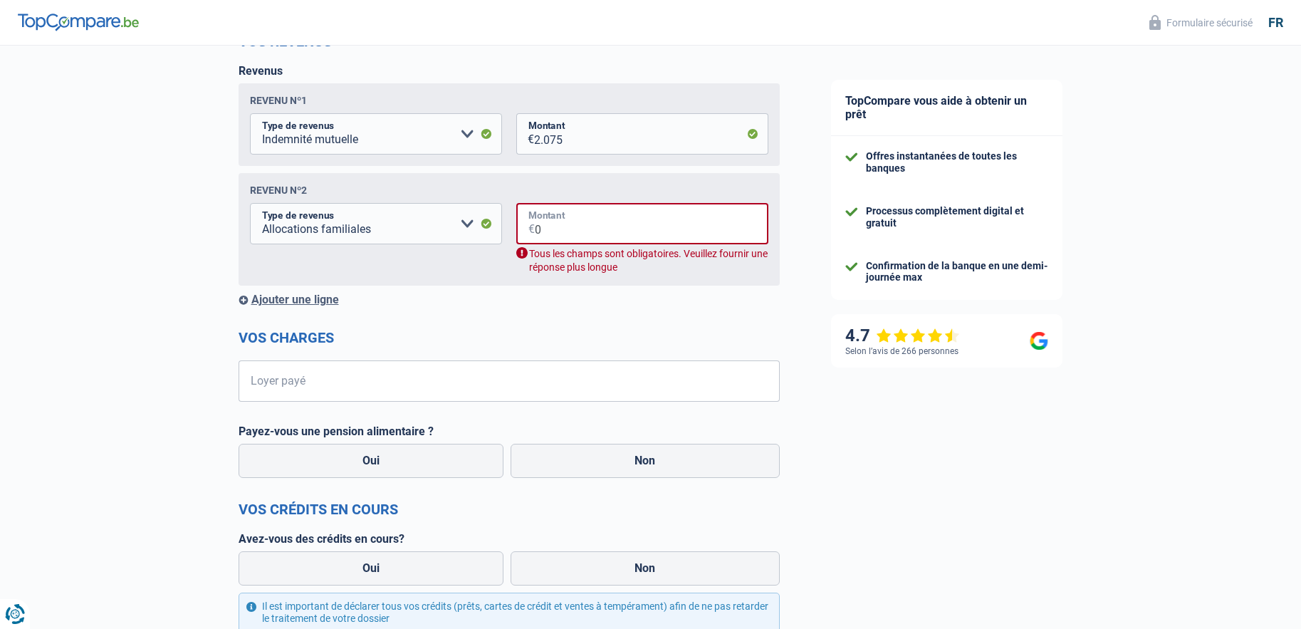
click at [547, 239] on input "0" at bounding box center [652, 223] width 234 height 41
click at [547, 225] on input "0" at bounding box center [652, 223] width 234 height 41
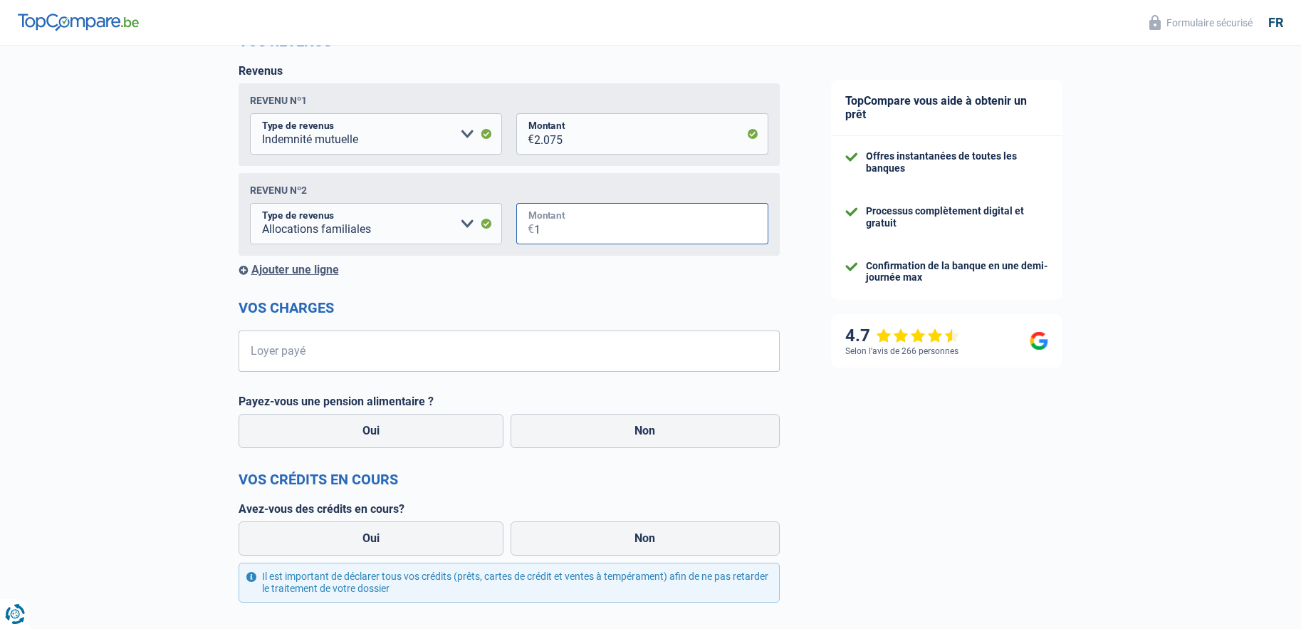
type input "1"
click at [550, 316] on h2 "Vos charges" at bounding box center [509, 307] width 541 height 17
click at [467, 232] on select "Allocation d'handicap Allocations chômage Allocations familiales Chèques repas …" at bounding box center [376, 223] width 252 height 41
click at [547, 287] on form "Vos revenus Revenus Revenu nº1 Allocation d'handicap Allocations chômage Alloca…" at bounding box center [509, 426] width 541 height 786
click at [340, 365] on input "Loyer payé" at bounding box center [518, 350] width 524 height 41
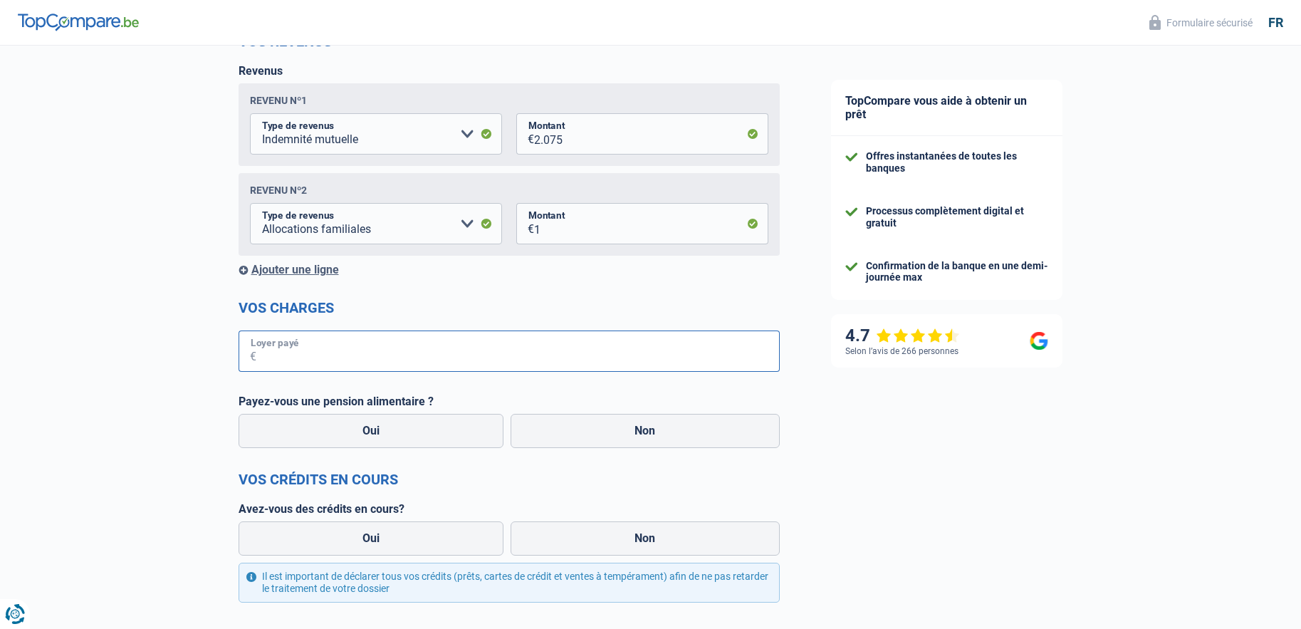
type input "650"
click at [569, 428] on label "Non" at bounding box center [645, 431] width 269 height 34
click at [569, 428] on input "Non" at bounding box center [645, 431] width 269 height 34
radio input "true"
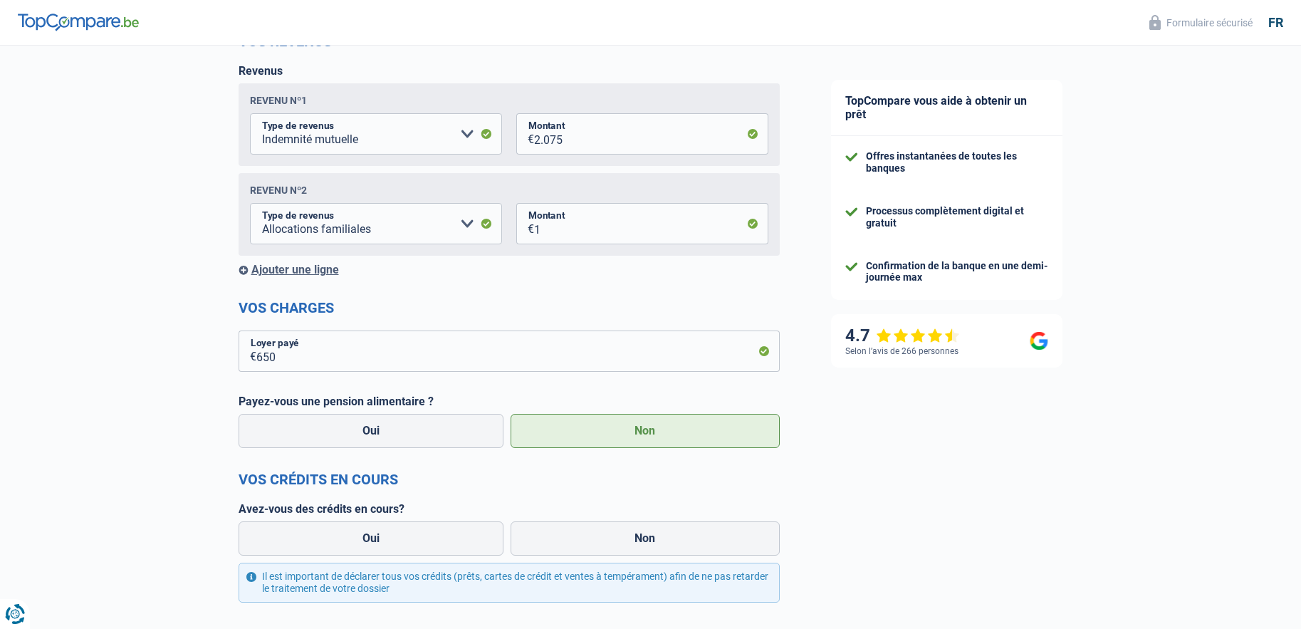
select select "disabilityPension"
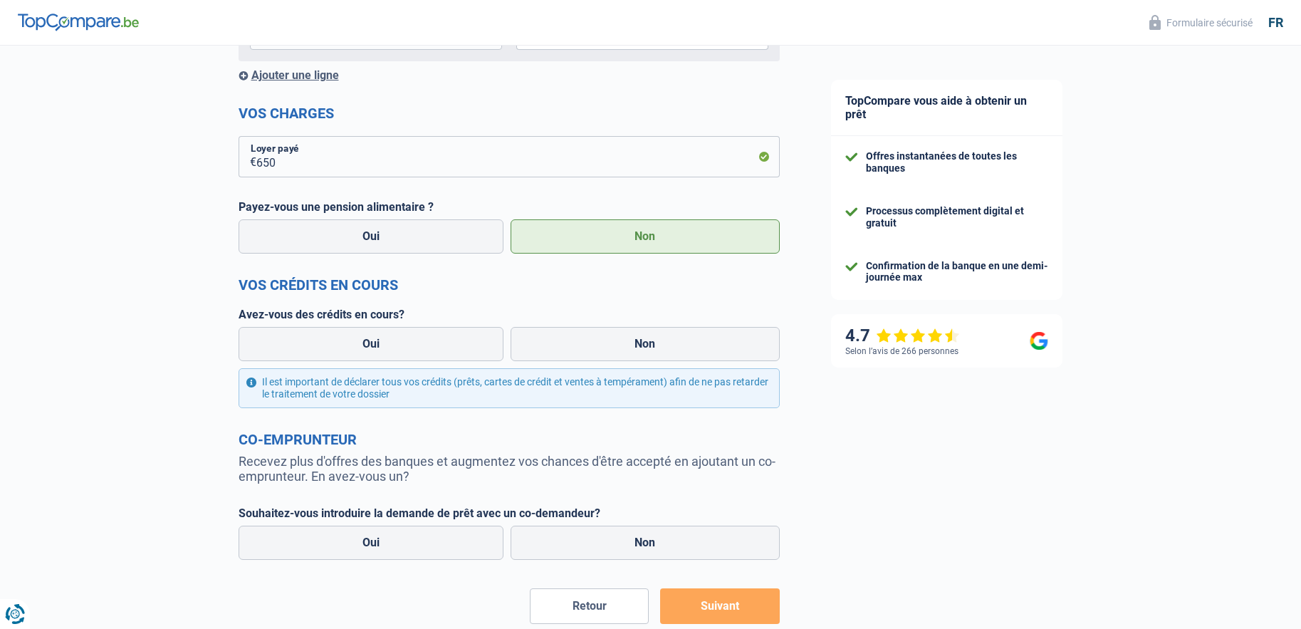
scroll to position [499, 0]
click at [608, 349] on label "Non" at bounding box center [645, 343] width 269 height 34
click at [608, 349] on input "Non" at bounding box center [645, 343] width 269 height 34
radio input "true"
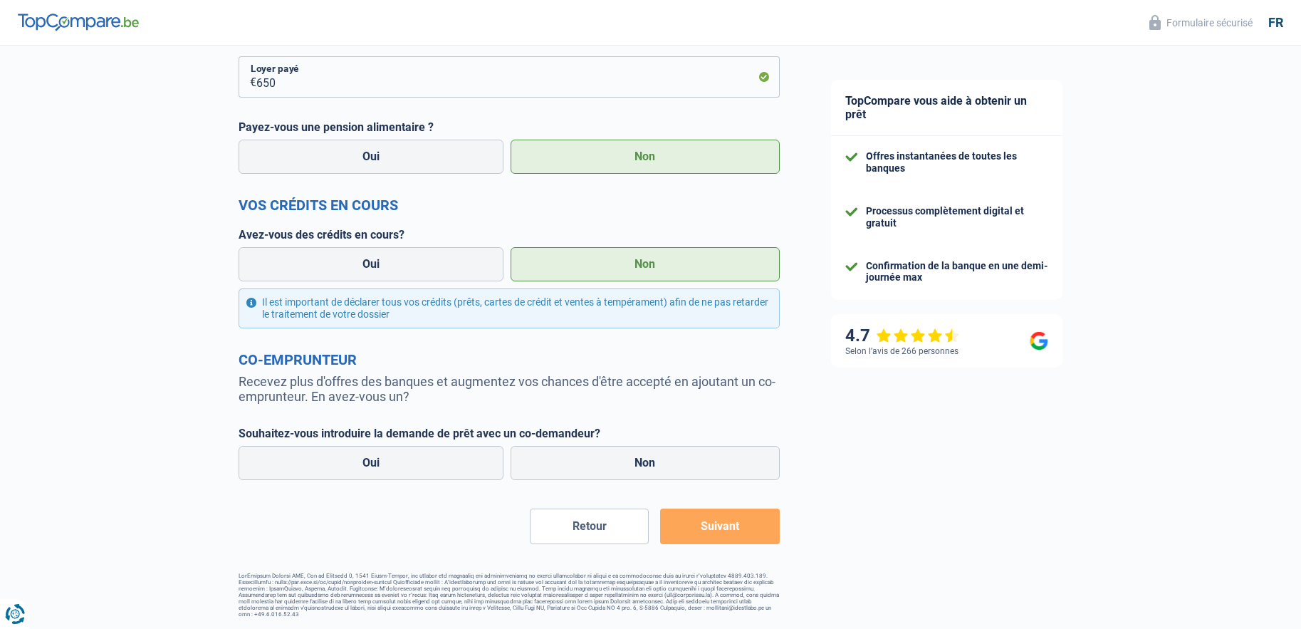
scroll to position [580, 0]
click at [638, 457] on label "Non" at bounding box center [645, 463] width 269 height 34
click at [638, 457] on input "Non" at bounding box center [645, 463] width 269 height 34
radio input "true"
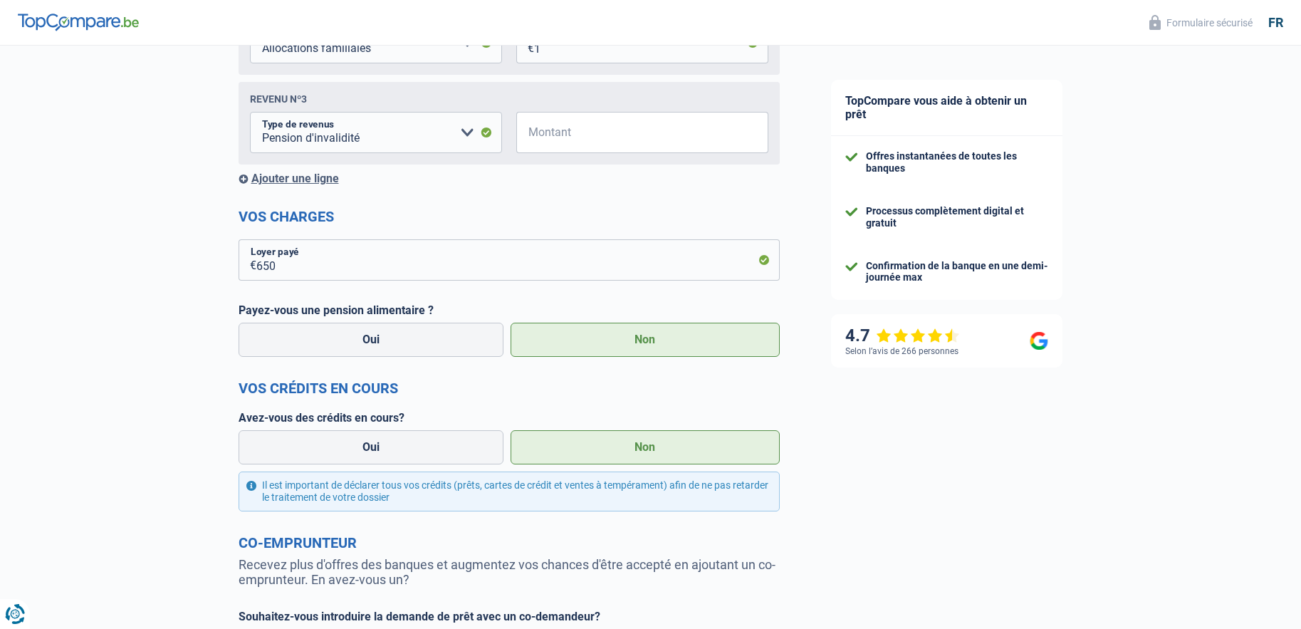
scroll to position [296, 0]
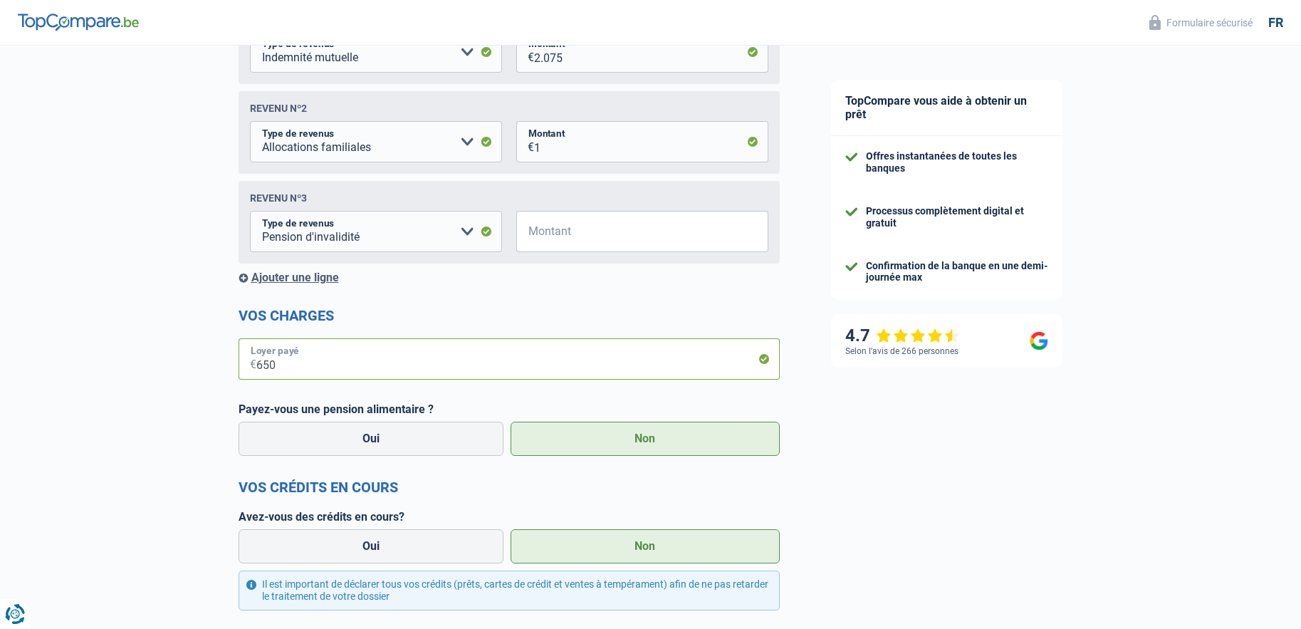
drag, startPoint x: 288, startPoint y: 373, endPoint x: 264, endPoint y: 371, distance: 24.3
click at [264, 371] on input "650" at bounding box center [518, 358] width 524 height 41
type input "600"
click at [157, 390] on div "Chance de réussite de votre simulation est de 80% 1 2 3 4 5 Rajoutez +10% en co…" at bounding box center [403, 324] width 806 height 1161
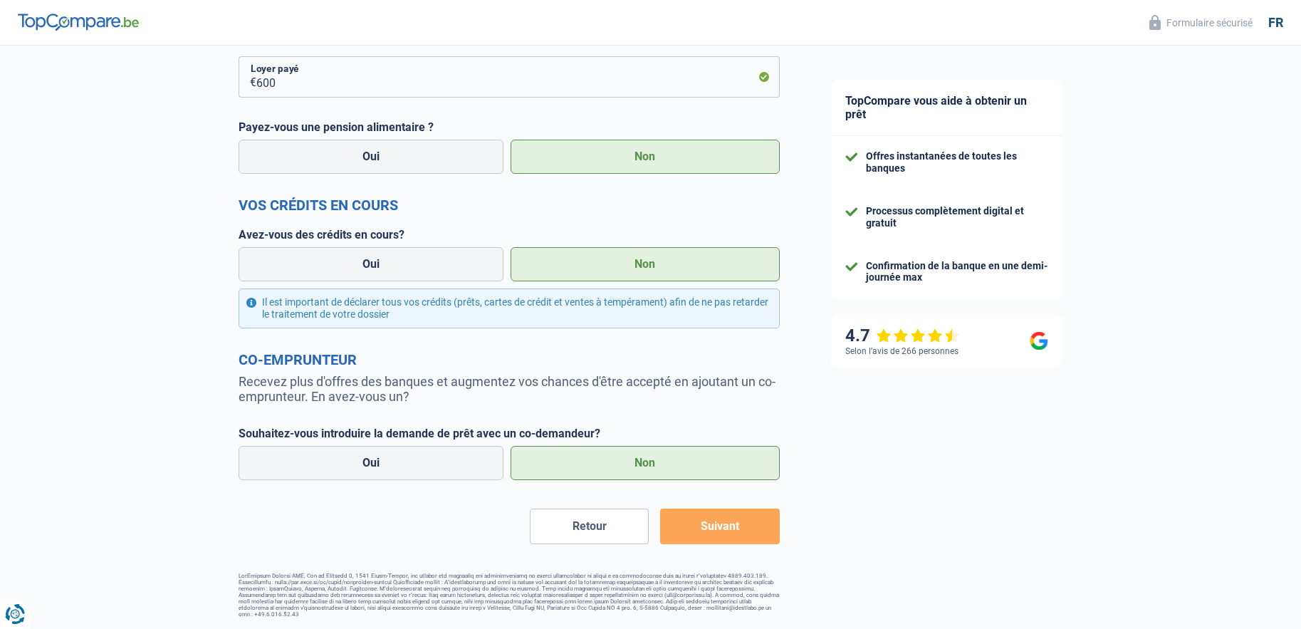
click at [694, 529] on button "Suivant" at bounding box center [719, 527] width 119 height 36
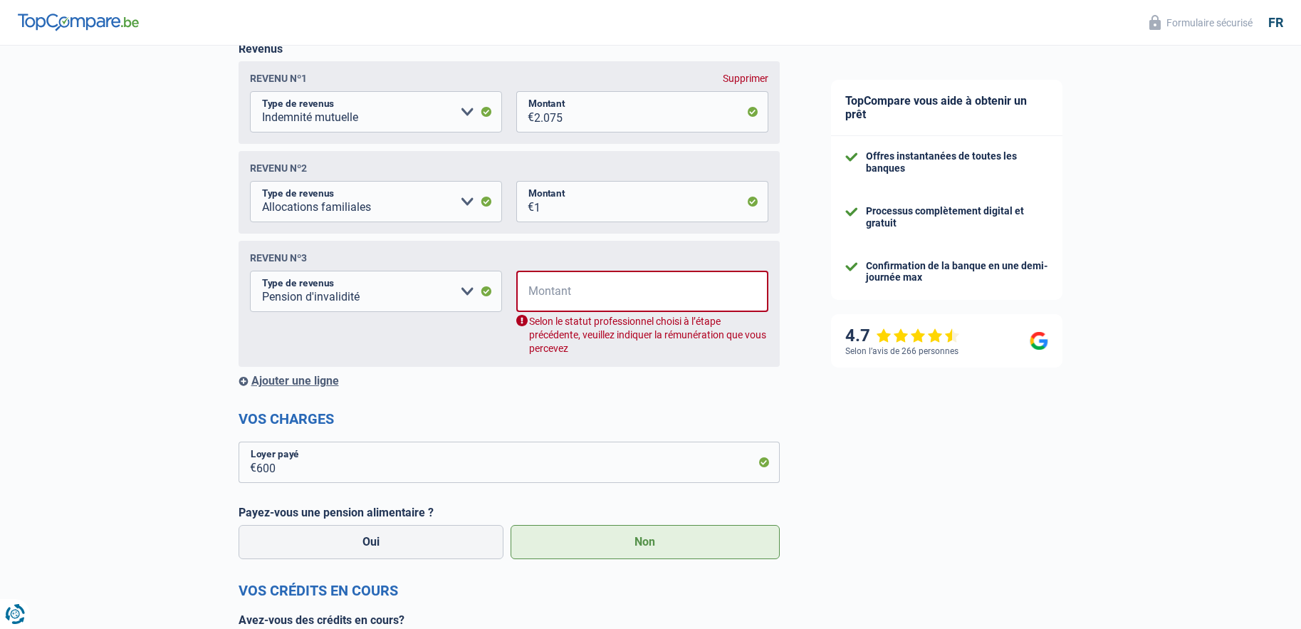
scroll to position [231, 0]
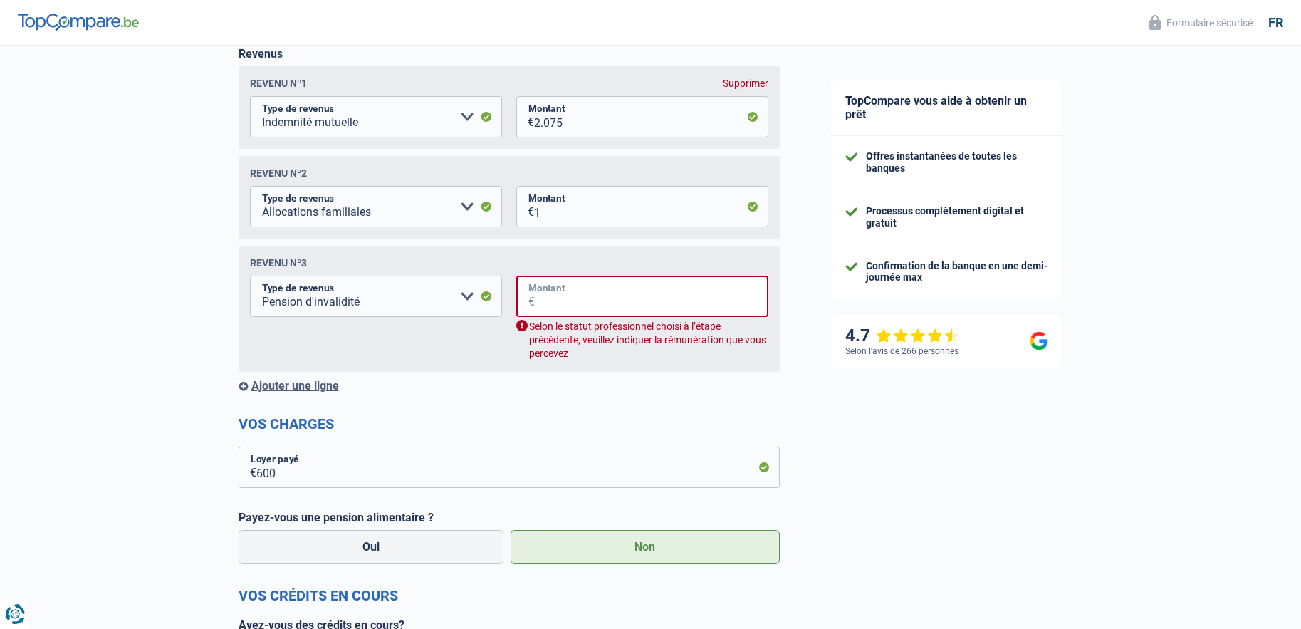
click at [558, 310] on input "Montant" at bounding box center [652, 296] width 234 height 41
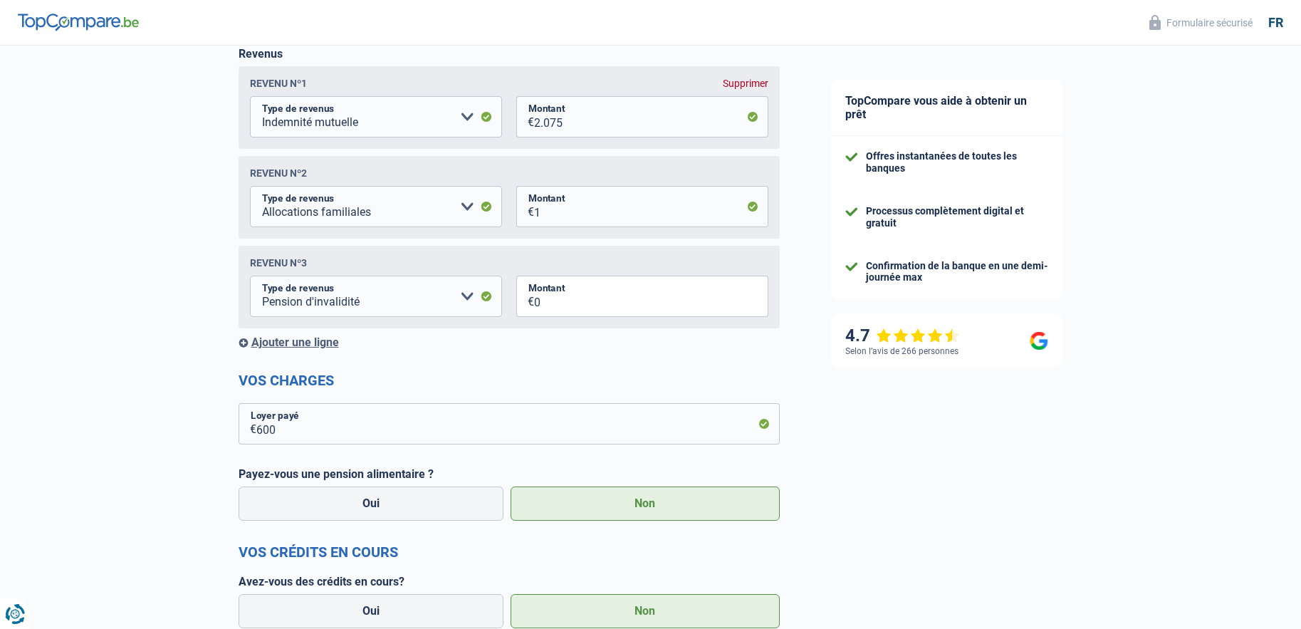
click at [576, 360] on form "Vos revenus Revenus Revenu nº1 Supprimer Allocation d'handicap Allocations chôm…" at bounding box center [509, 453] width 541 height 875
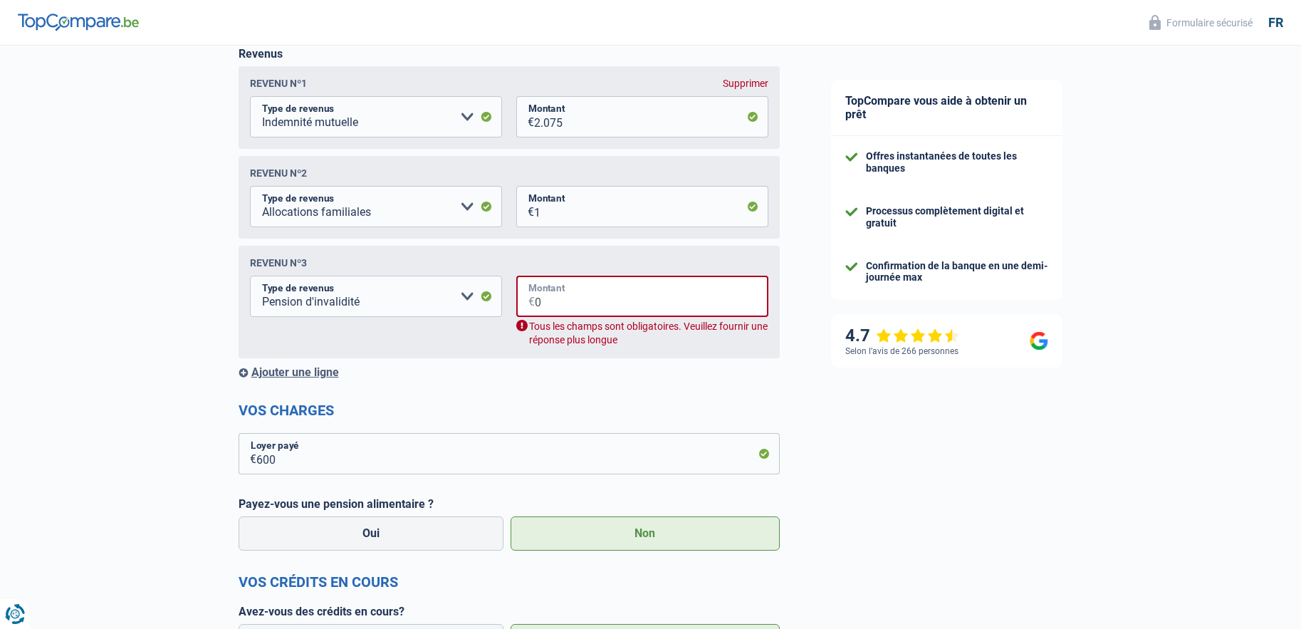
drag, startPoint x: 557, startPoint y: 311, endPoint x: 527, endPoint y: 308, distance: 30.1
click at [527, 308] on div "0 € Montant" at bounding box center [642, 296] width 252 height 41
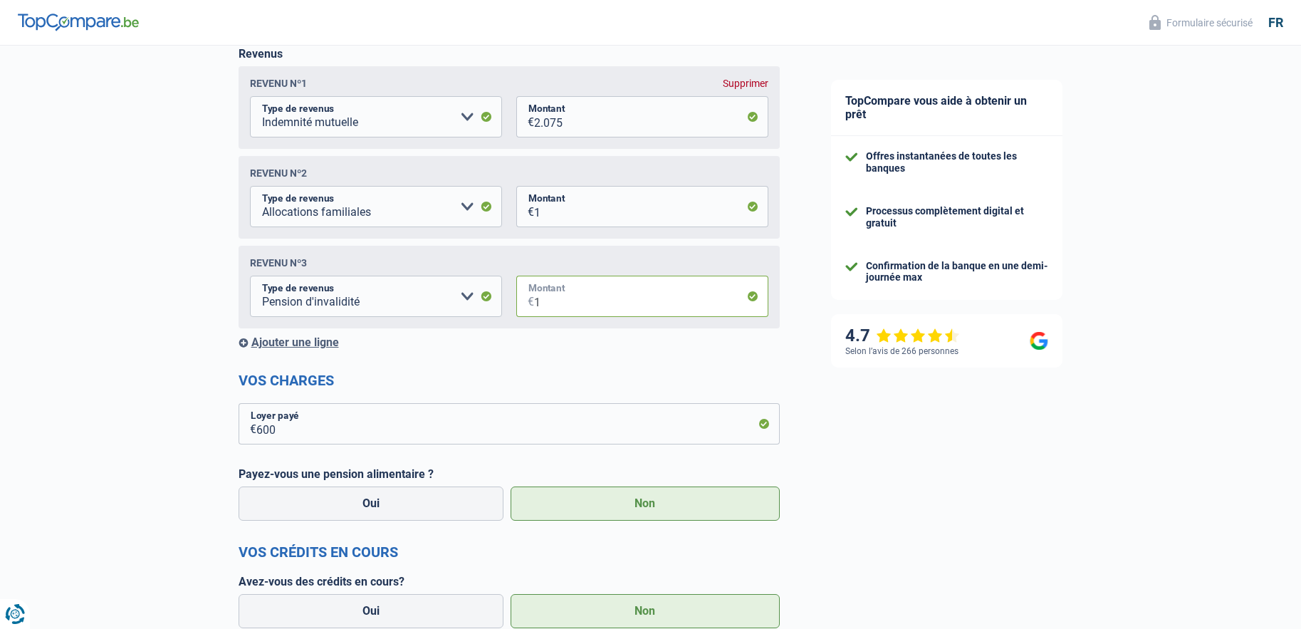
type input "1"
click at [751, 182] on div "Revenu nº2 Allocation d'handicap Allocations chômage Allocations familiales Chè…" at bounding box center [509, 197] width 541 height 83
click at [742, 82] on div "Supprimer" at bounding box center [746, 83] width 46 height 11
select select "familyAllowances"
type input "1"
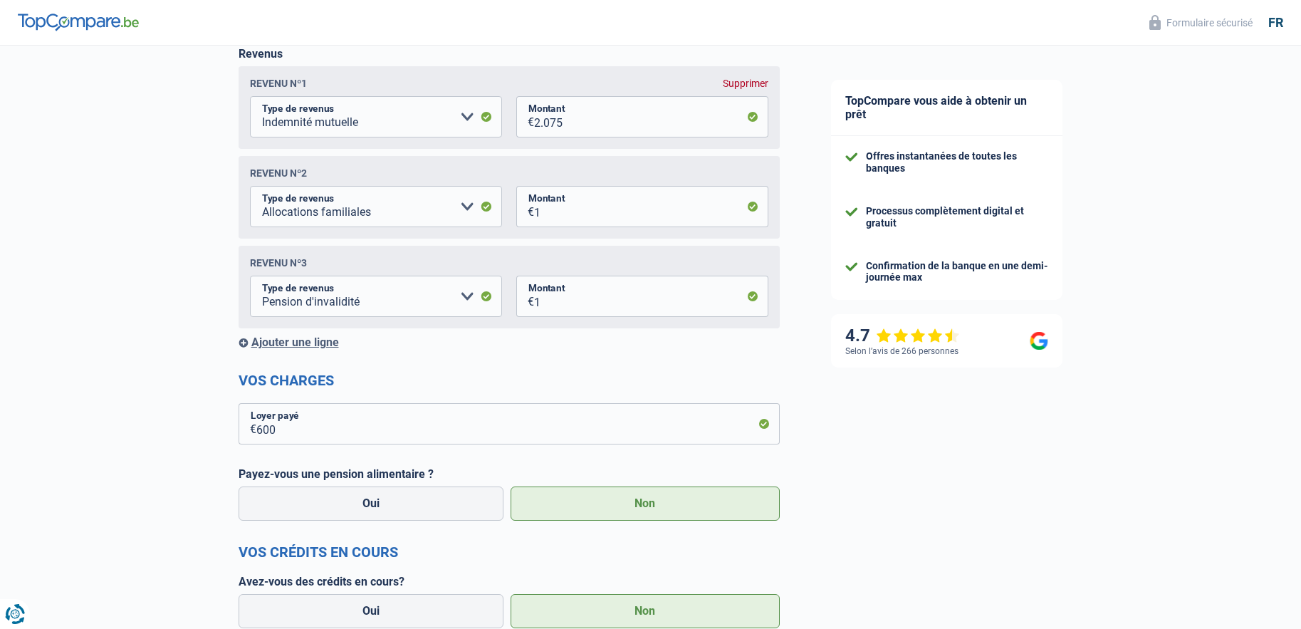
select select "disabilityPension"
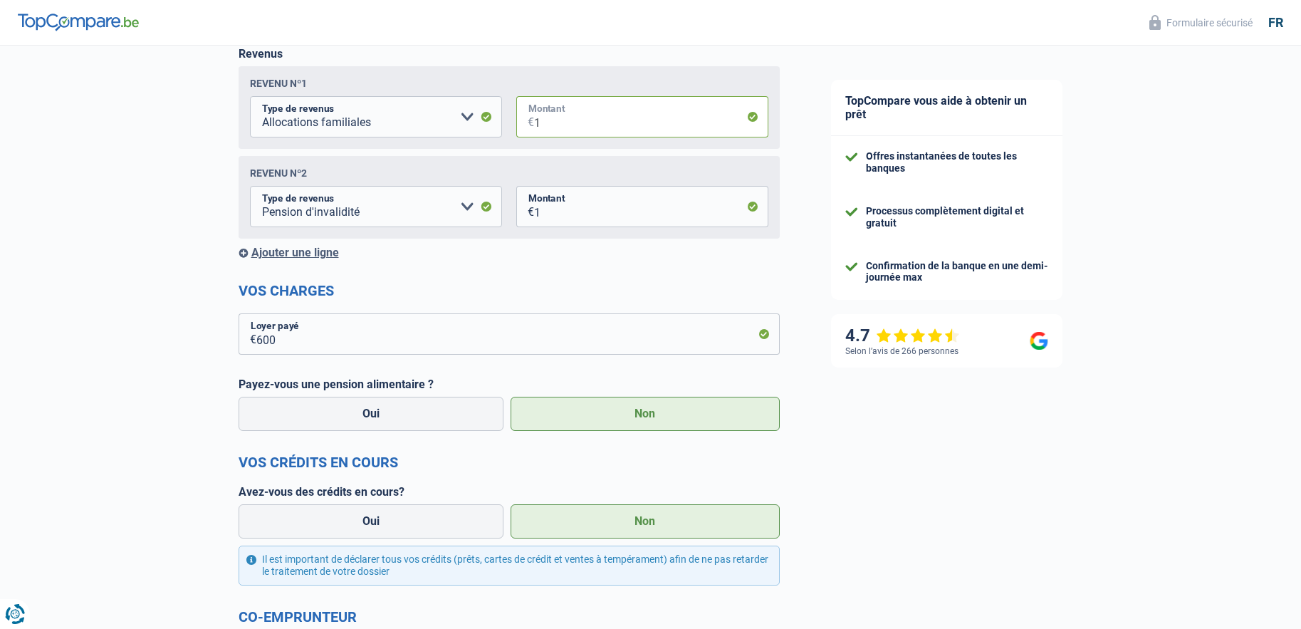
click at [549, 117] on input "1" at bounding box center [651, 116] width 234 height 41
drag, startPoint x: 551, startPoint y: 127, endPoint x: 503, endPoint y: 130, distance: 47.8
click at [503, 130] on fieldset "Allocation d'handicap Allocations chômage Allocations familiales Chèques repas …" at bounding box center [509, 116] width 519 height 41
type input "2.075"
click at [466, 117] on select "Allocation d'handicap Allocations chômage Allocations familiales Chèques repas …" at bounding box center [376, 116] width 252 height 41
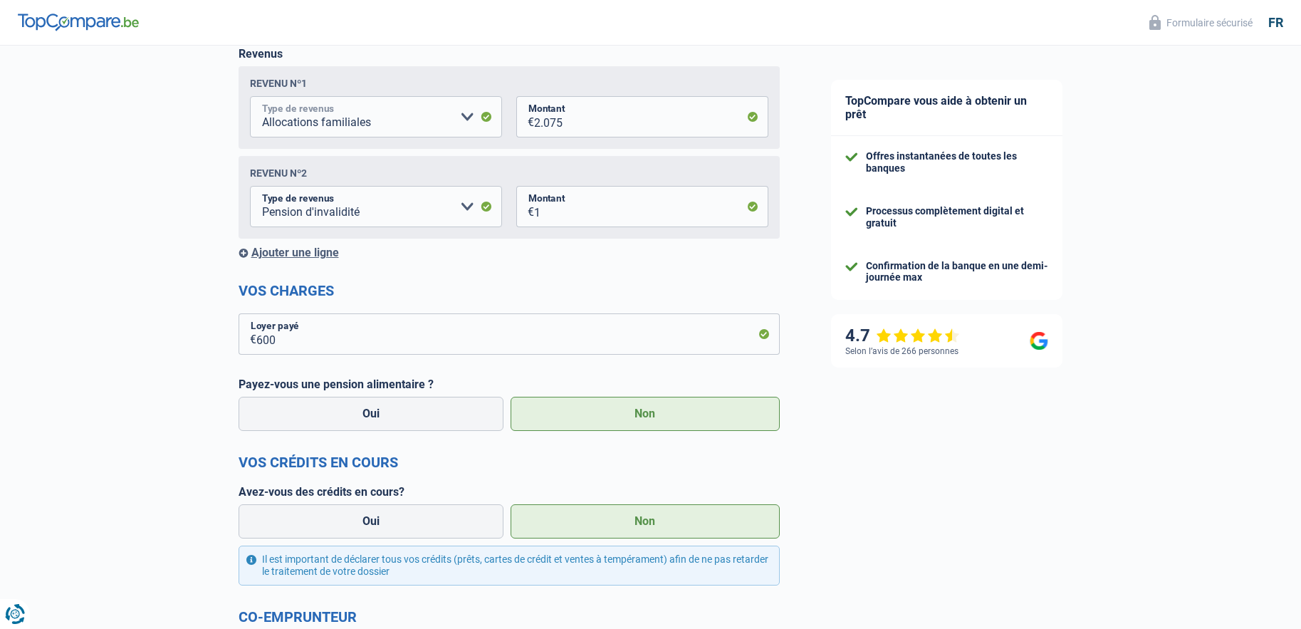
select select "mutualityIndemnity"
click at [250, 98] on select "Allocation d'handicap Allocations chômage Allocations familiales Chèques repas …" at bounding box center [376, 116] width 252 height 41
click at [1057, 521] on div "TopCompare vous aide à obtenir un prêt Offres instantanées de toutes les banque…" at bounding box center [1054, 350] width 496 height 1071
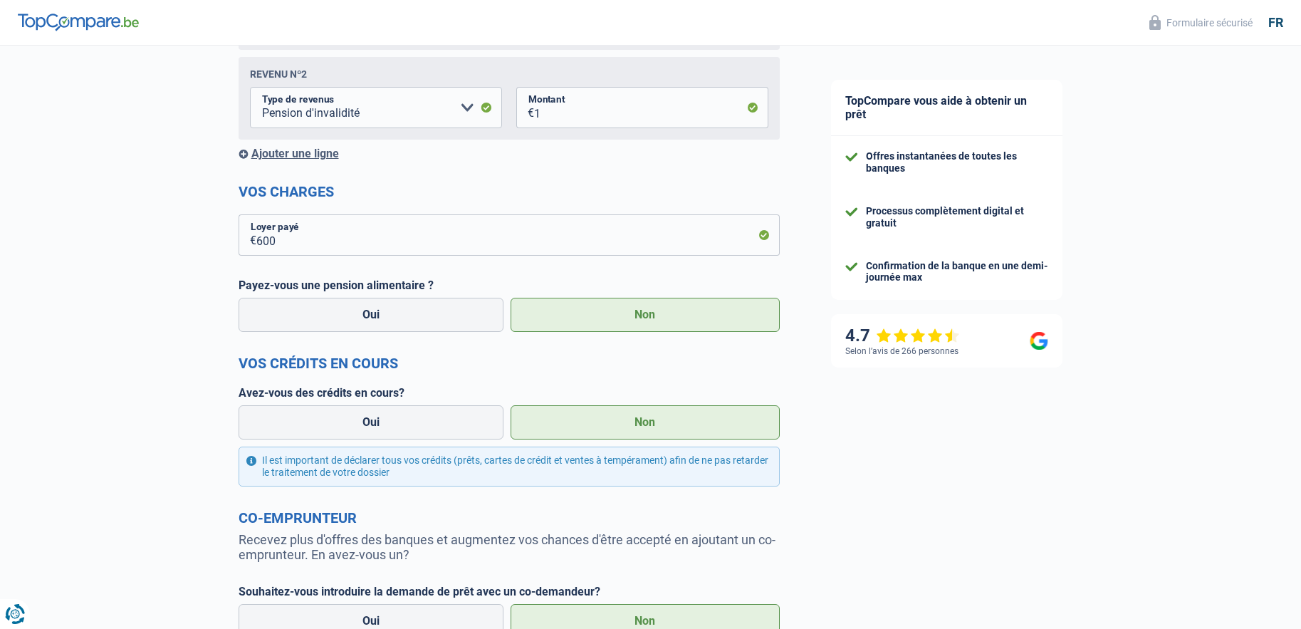
scroll to position [490, 0]
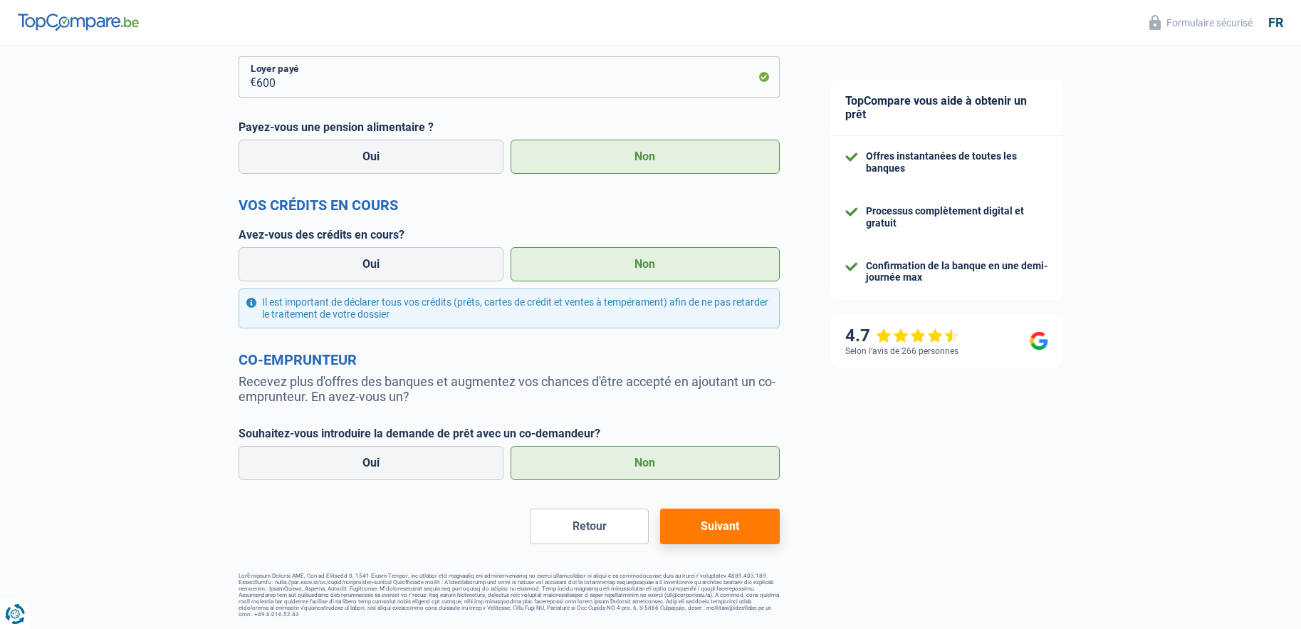
click at [750, 536] on button "Suivant" at bounding box center [719, 527] width 119 height 36
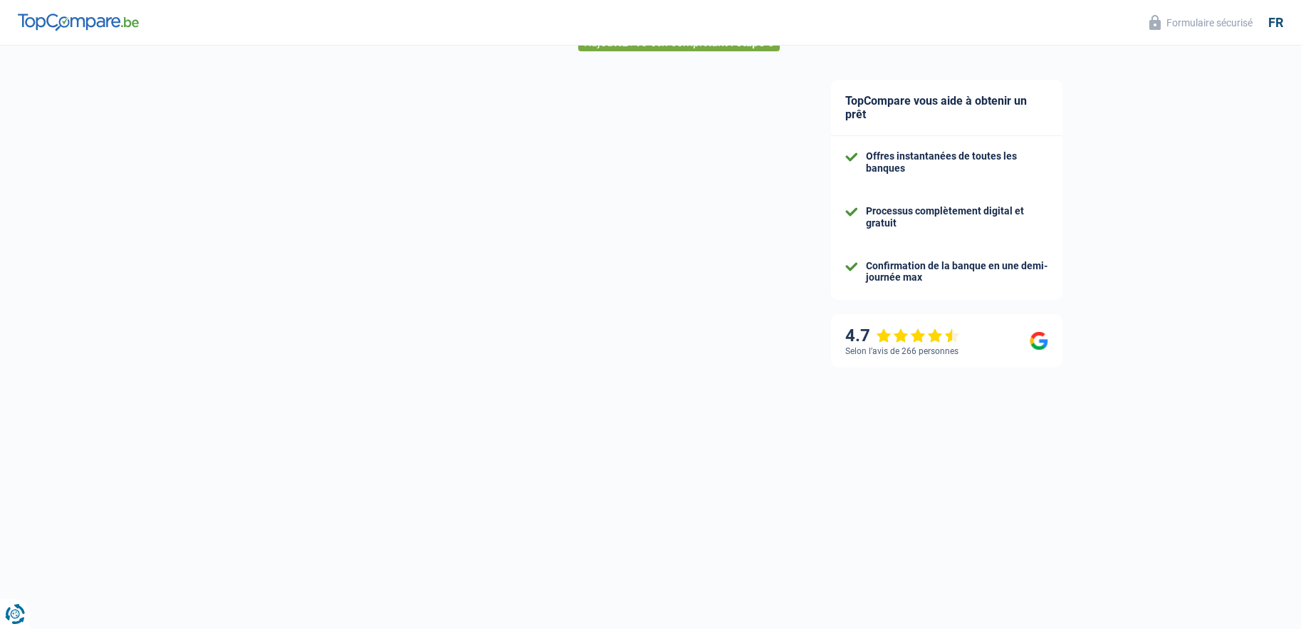
scroll to position [53, 0]
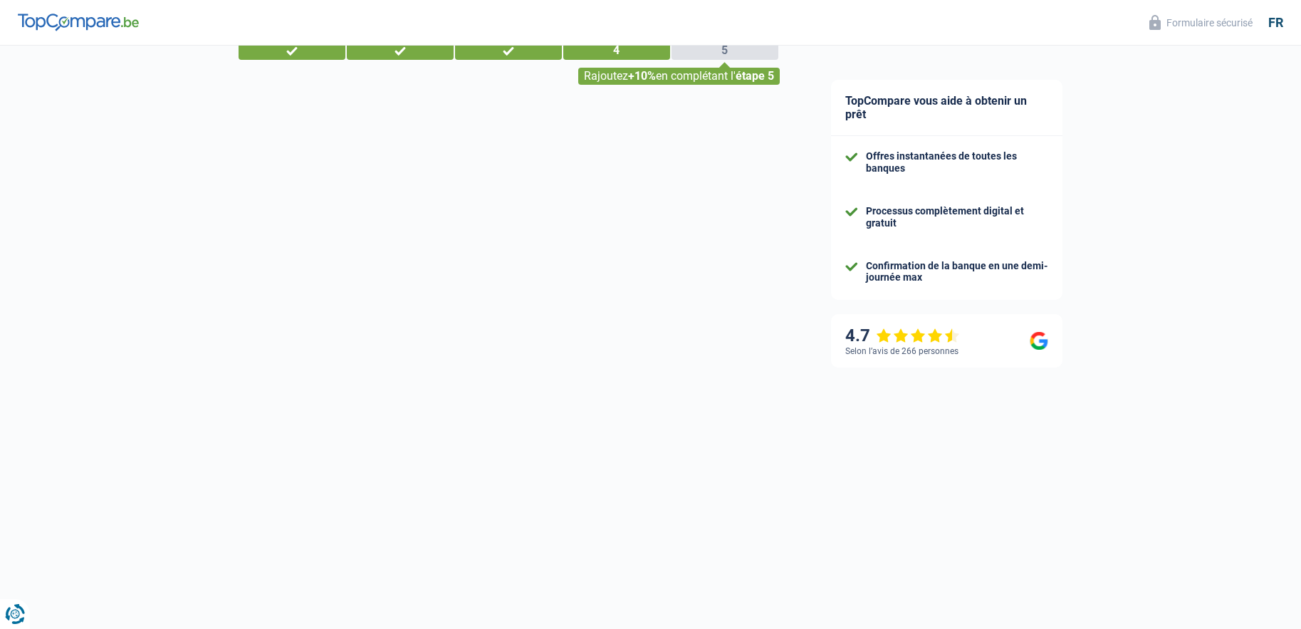
select select "48"
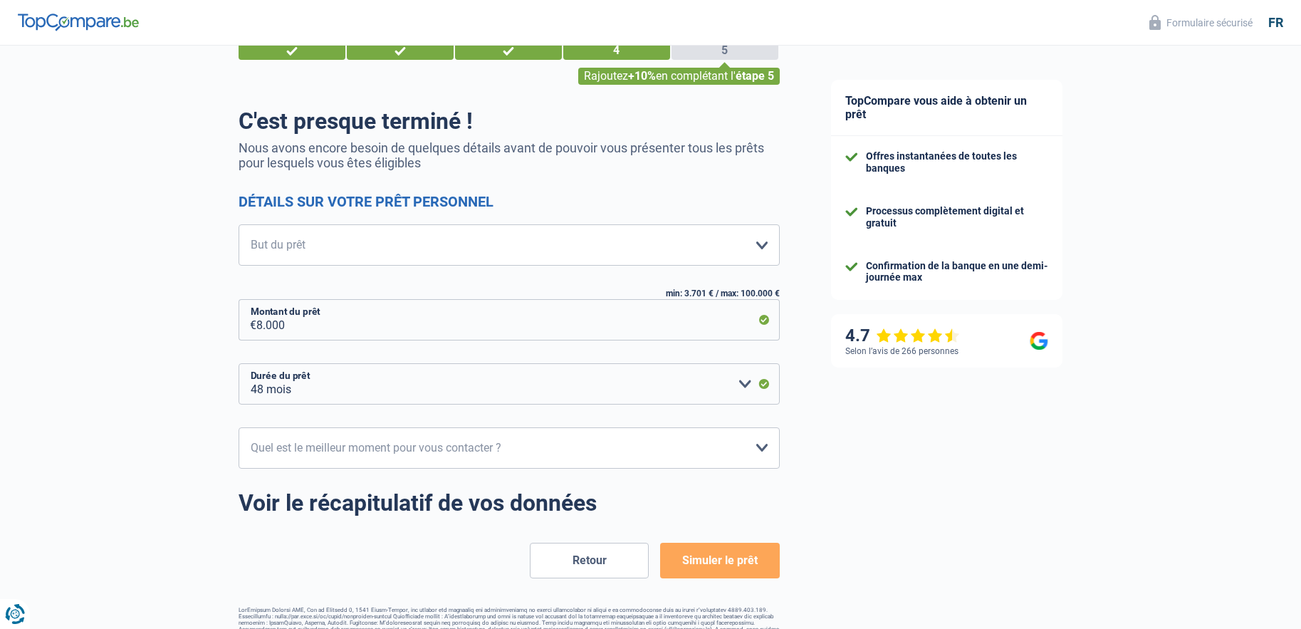
scroll to position [0, 0]
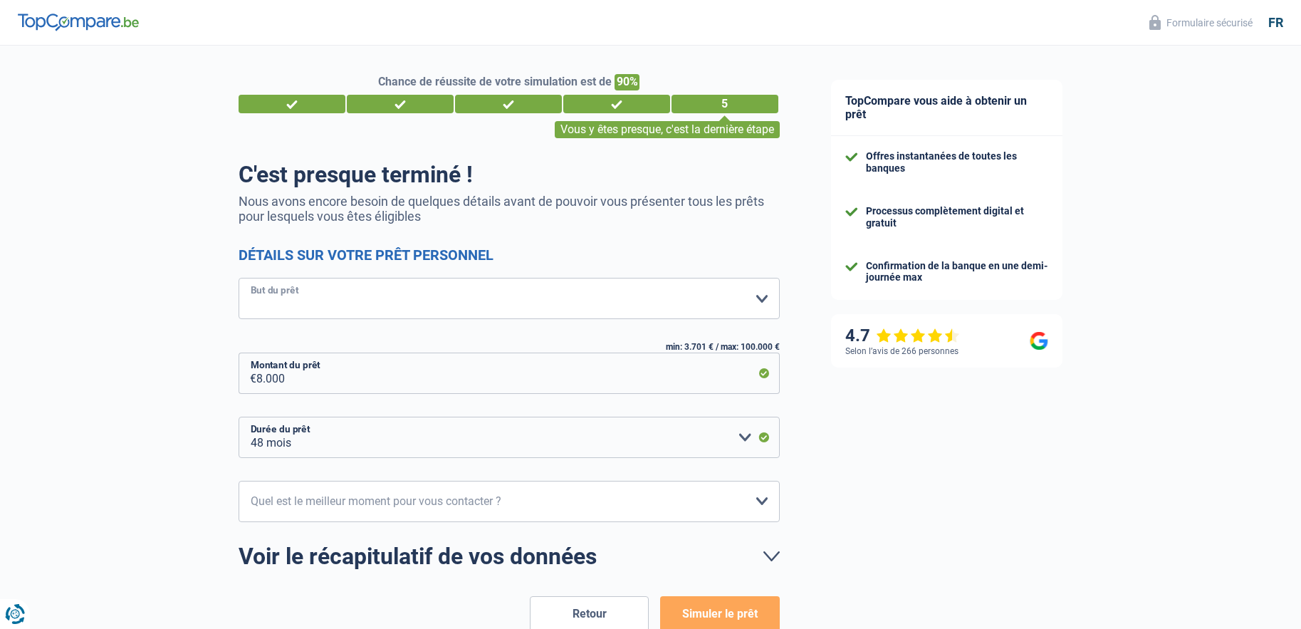
click at [742, 300] on select "Confort maison: meubles, textile, peinture, électroménager, outillage non-profe…" at bounding box center [509, 298] width 541 height 41
select select "other"
click at [239, 279] on select "Confort maison: meubles, textile, peinture, électroménager, outillage non-profe…" at bounding box center [509, 298] width 541 height 41
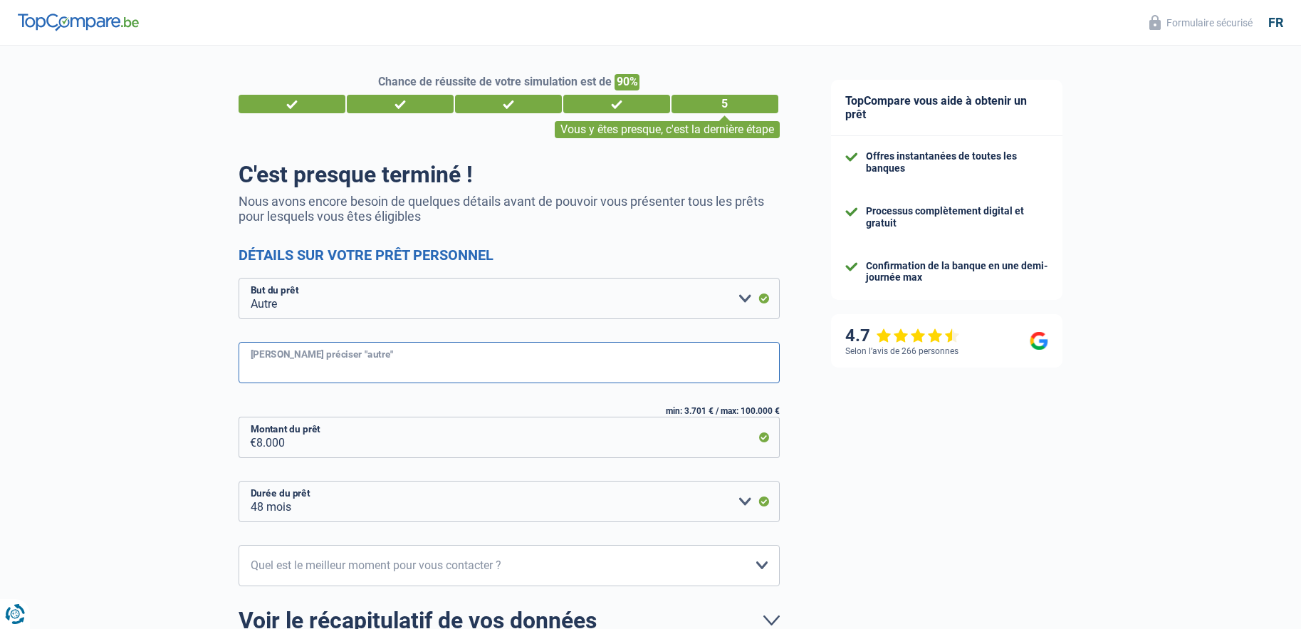
click at [340, 373] on input "Veuillez préciser "autre"" at bounding box center [509, 362] width 541 height 41
type input "Caution, voiture occasion, factures"
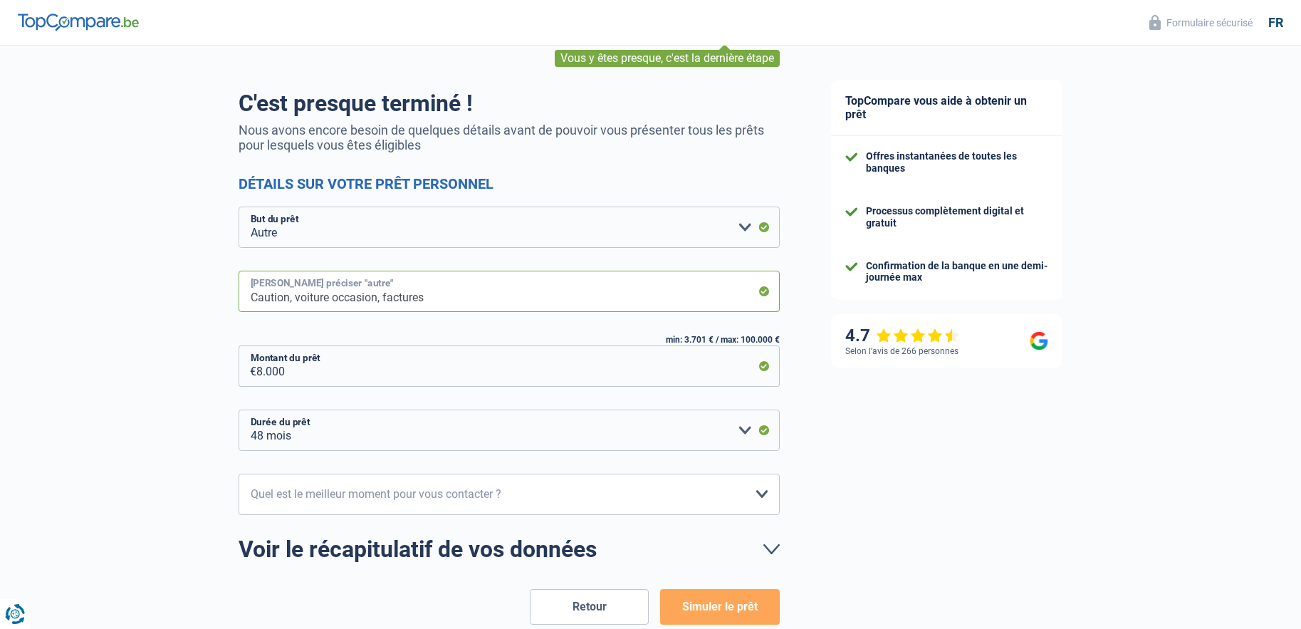
scroll to position [151, 0]
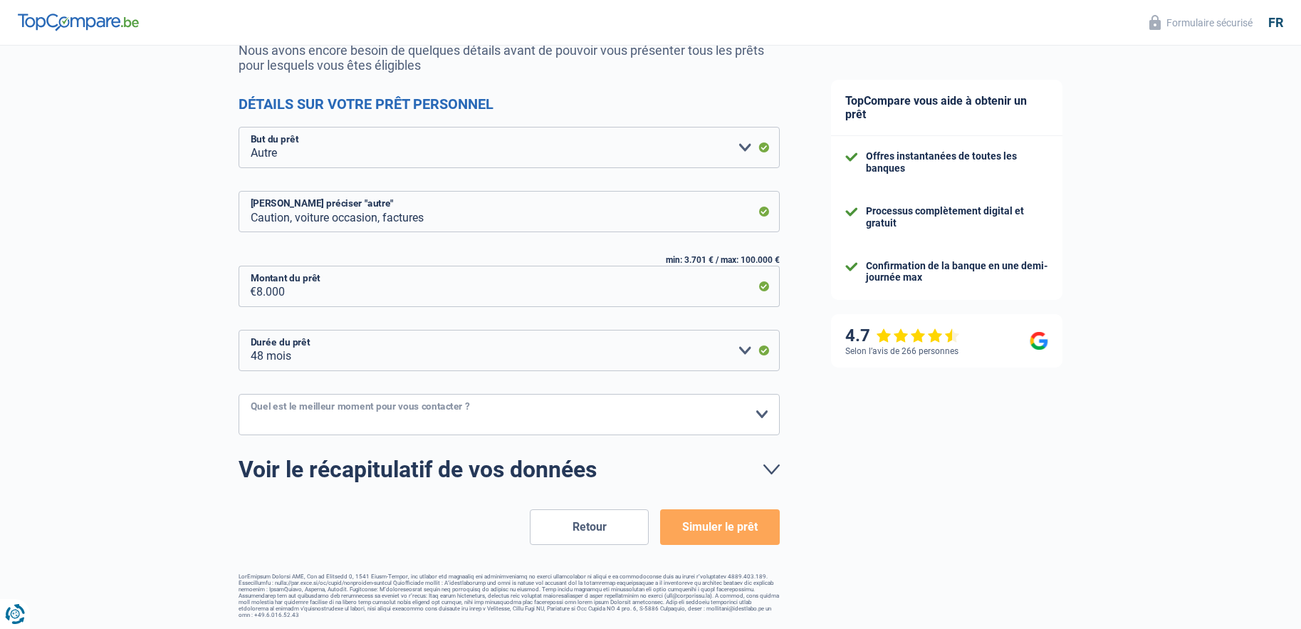
click at [558, 417] on select "10h-12h 12h-14h 14h-16h 16h-18h Veuillez sélectionner une option" at bounding box center [509, 414] width 541 height 41
select select "12-14"
click at [239, 395] on select "10h-12h 12h-14h 14h-16h 16h-18h Veuillez sélectionner une option" at bounding box center [509, 414] width 541 height 41
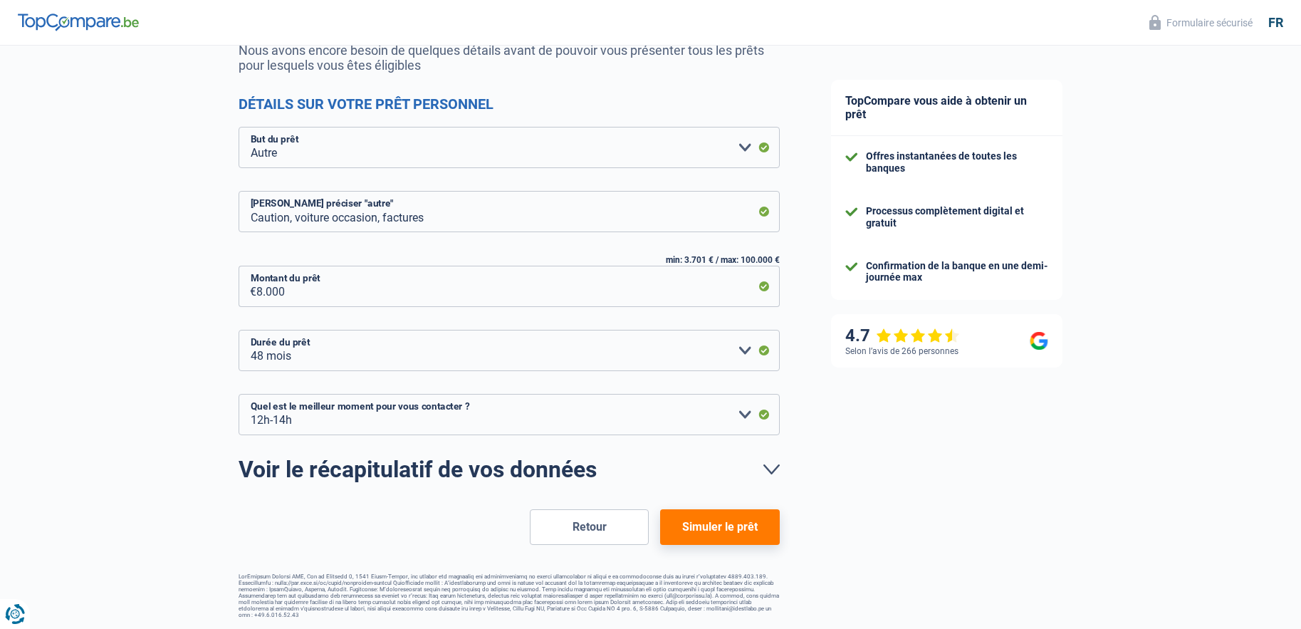
click at [747, 532] on button "Simuler le prêt" at bounding box center [719, 527] width 119 height 36
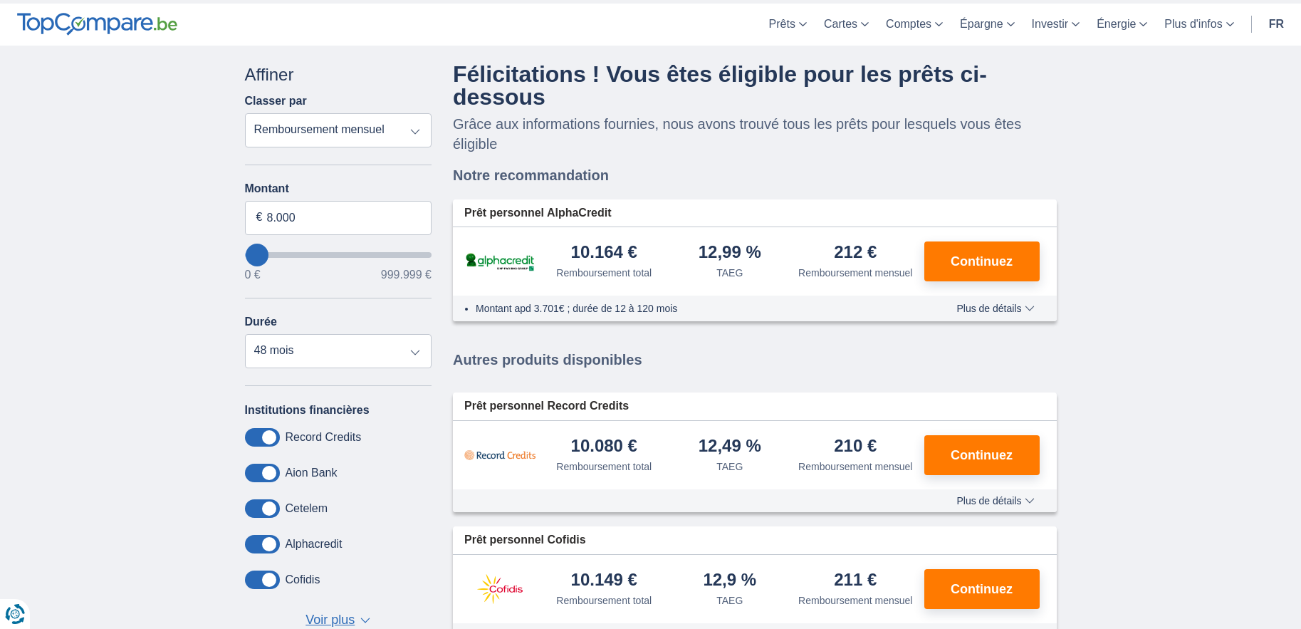
scroll to position [118, 0]
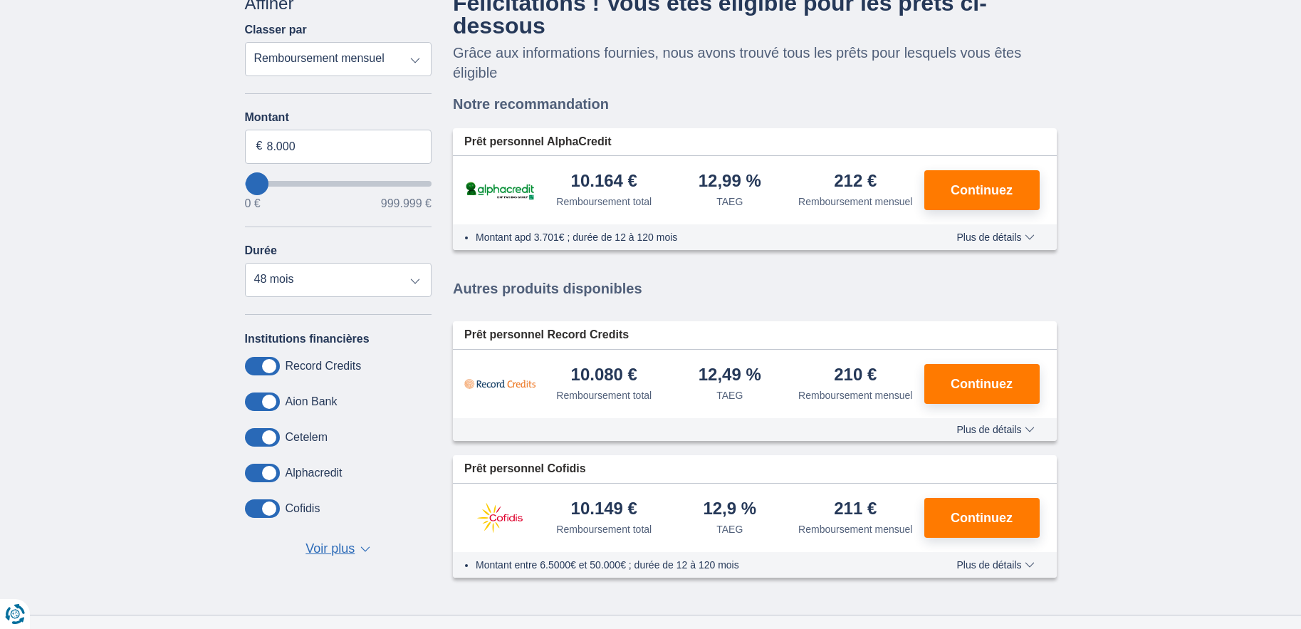
click at [340, 549] on span "Voir plus" at bounding box center [330, 549] width 49 height 19
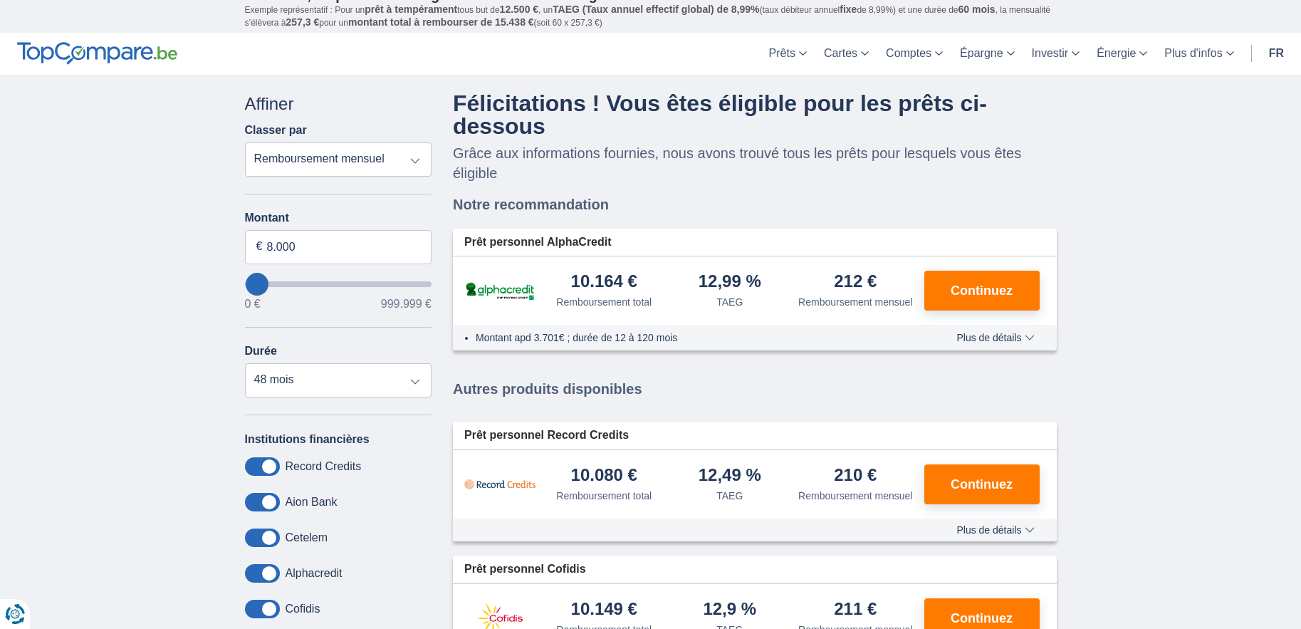
scroll to position [0, 0]
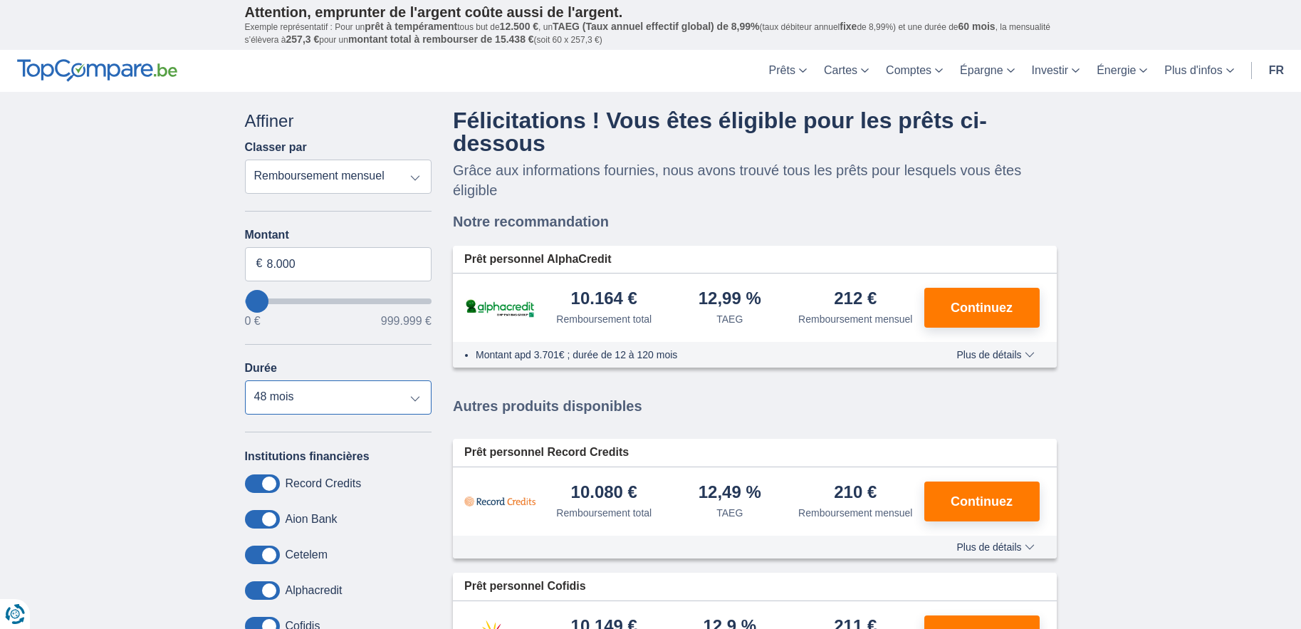
click at [411, 403] on select "12 mois 18 mois 24 mois 30 mois 36 mois 42 mois 48 mois" at bounding box center [338, 397] width 187 height 34
